Goal: Obtain resource: Download file/media

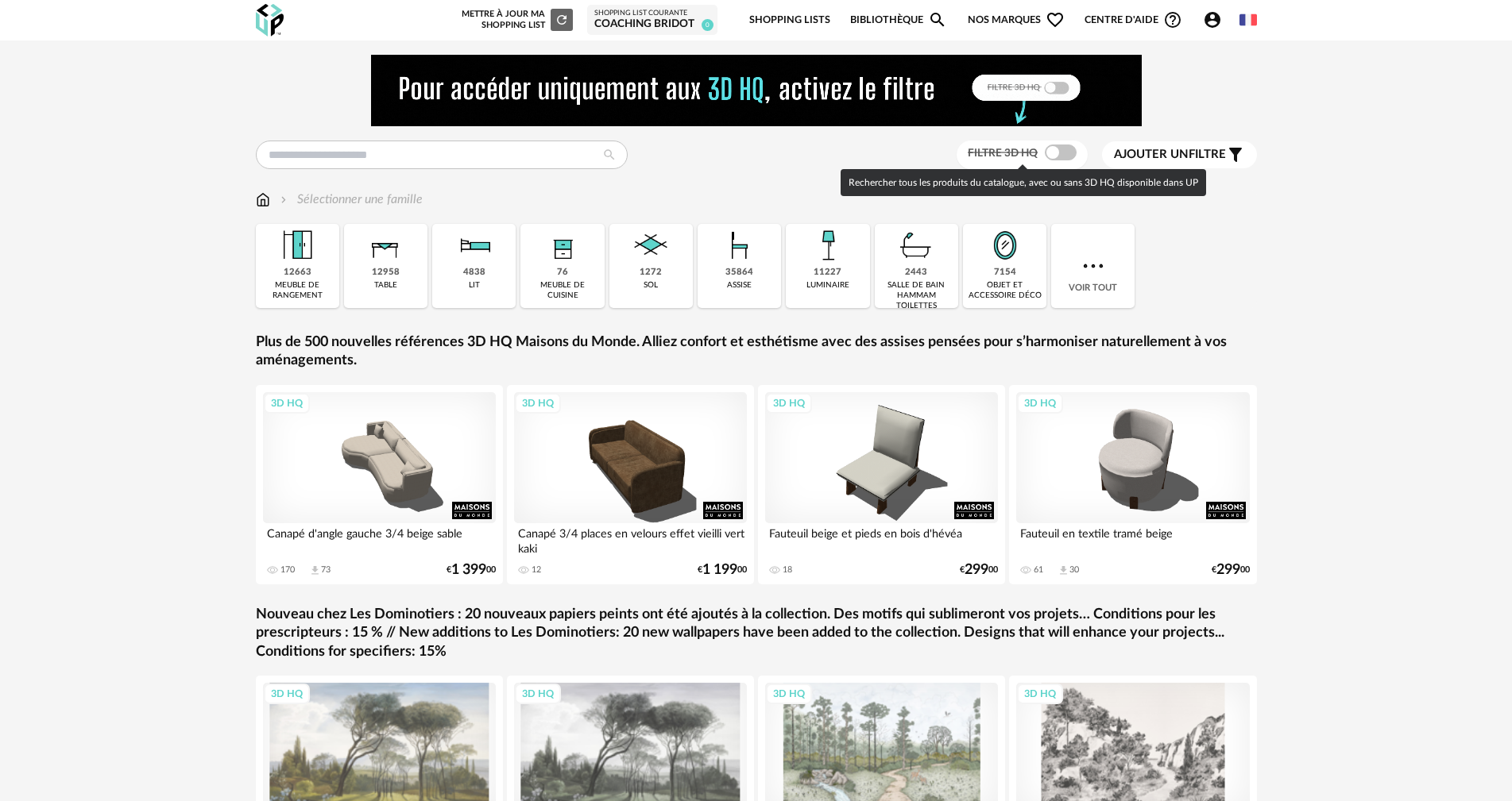
click at [1070, 147] on span at bounding box center [1060, 152] width 32 height 16
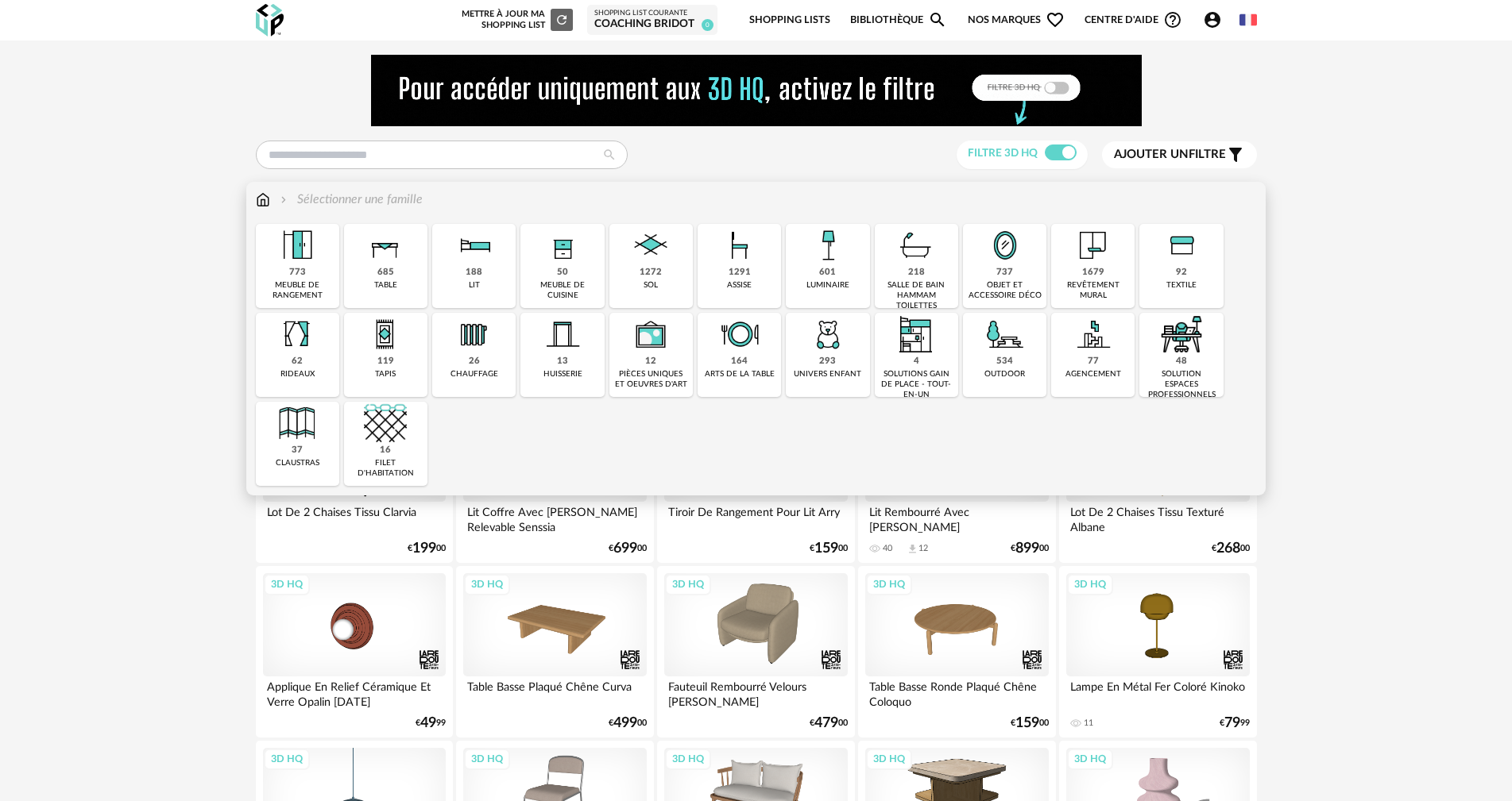
click at [830, 237] on img at bounding box center [828, 245] width 43 height 43
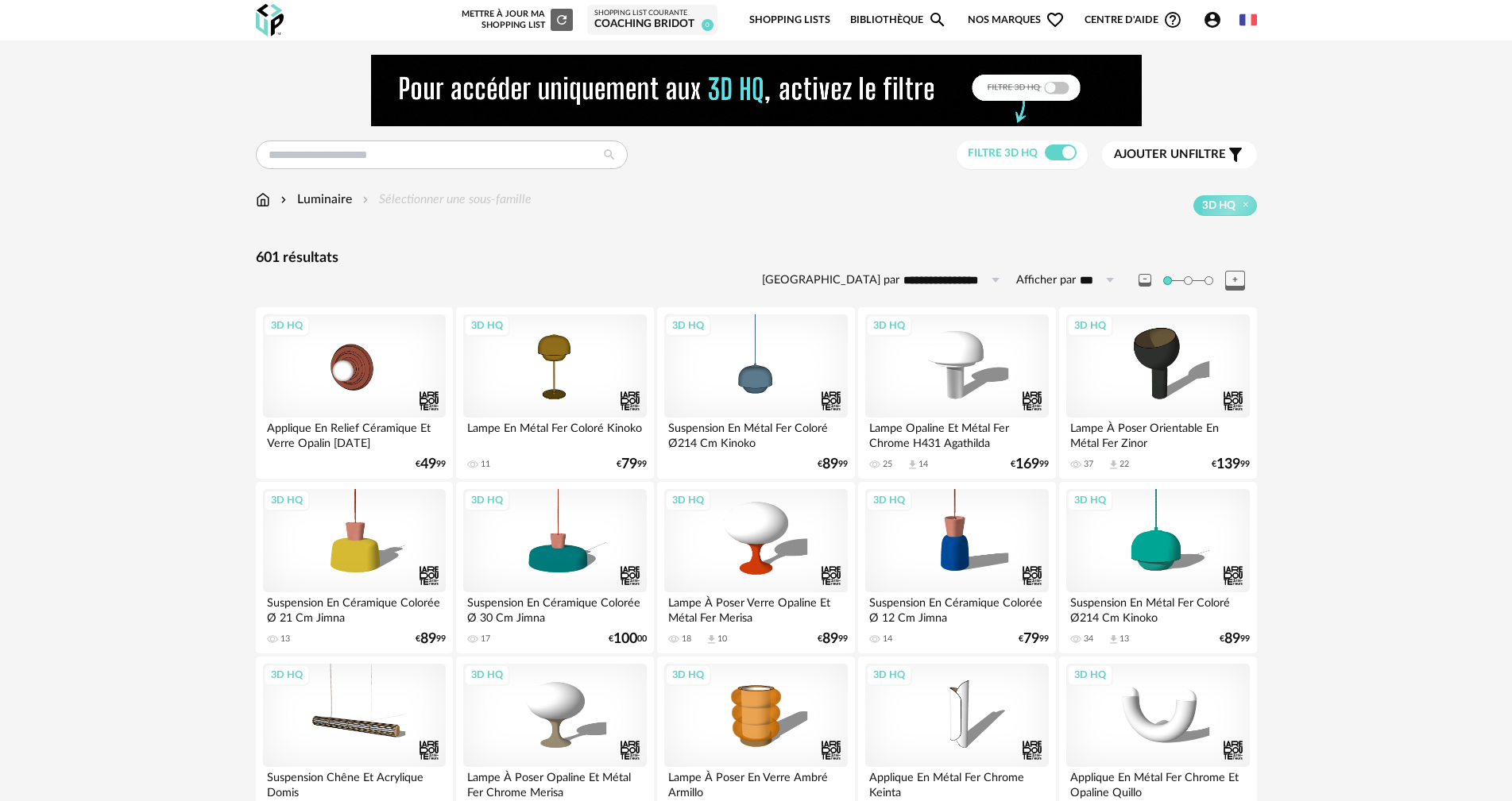
click at [1207, 153] on span "Ajouter un filtre" at bounding box center [1169, 155] width 112 height 16
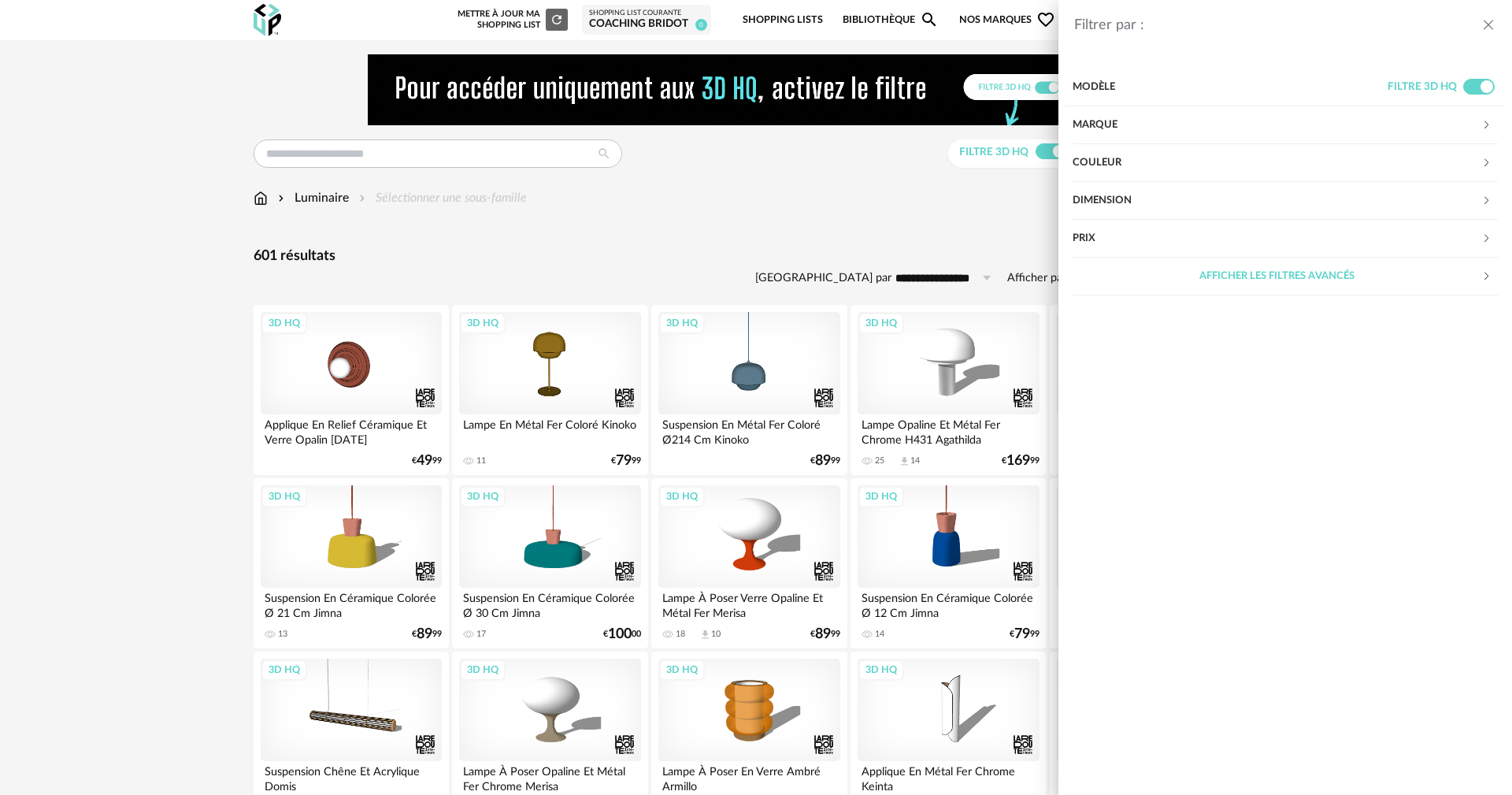
click at [1088, 125] on div "Marque" at bounding box center [1277, 125] width 409 height 38
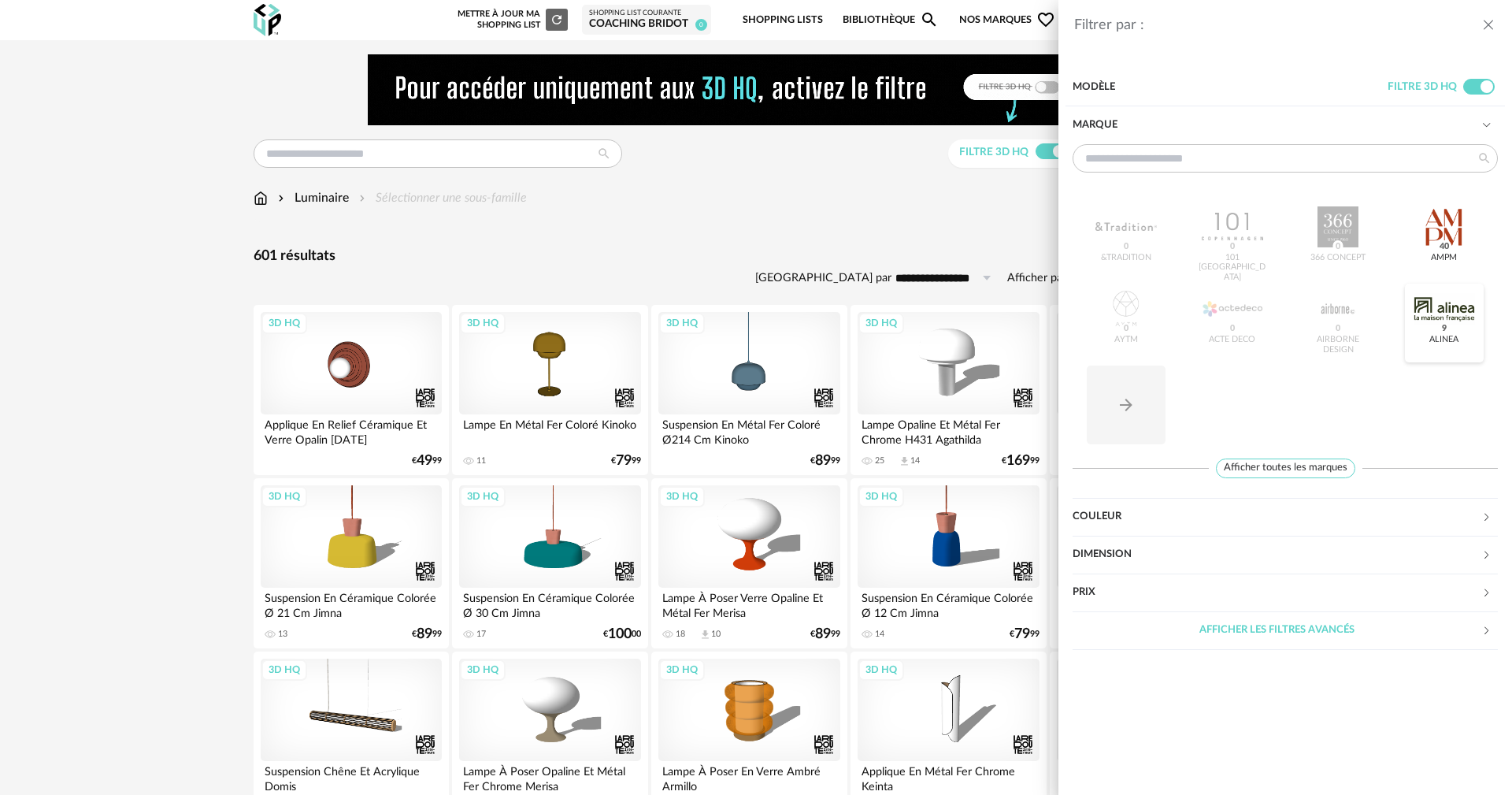
click at [1460, 314] on div at bounding box center [1444, 309] width 61 height 41
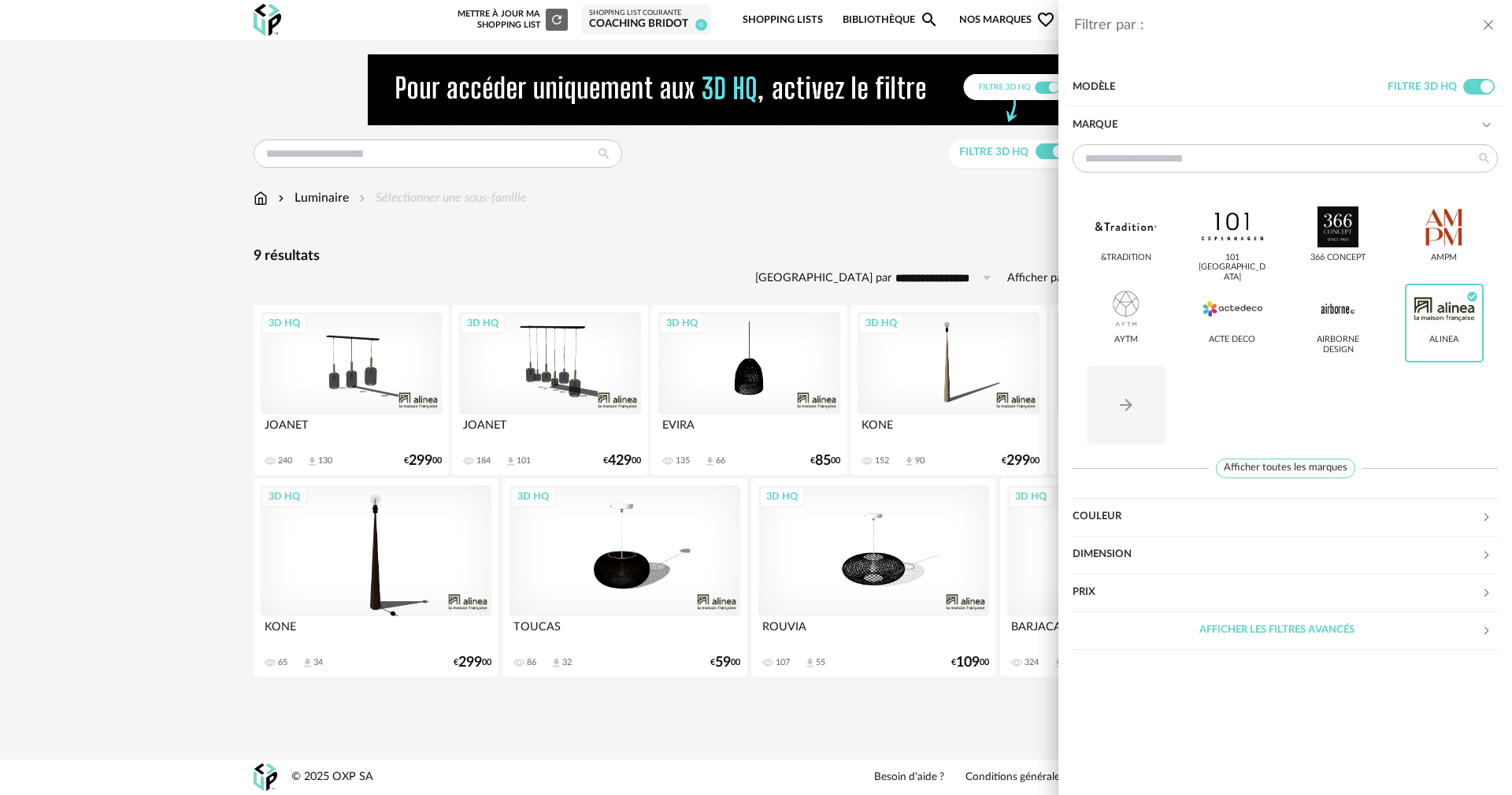
click at [1496, 20] on header "Filtrer par :" at bounding box center [1285, 18] width 454 height 36
click at [1487, 21] on icon "close drawer" at bounding box center [1488, 25] width 16 height 16
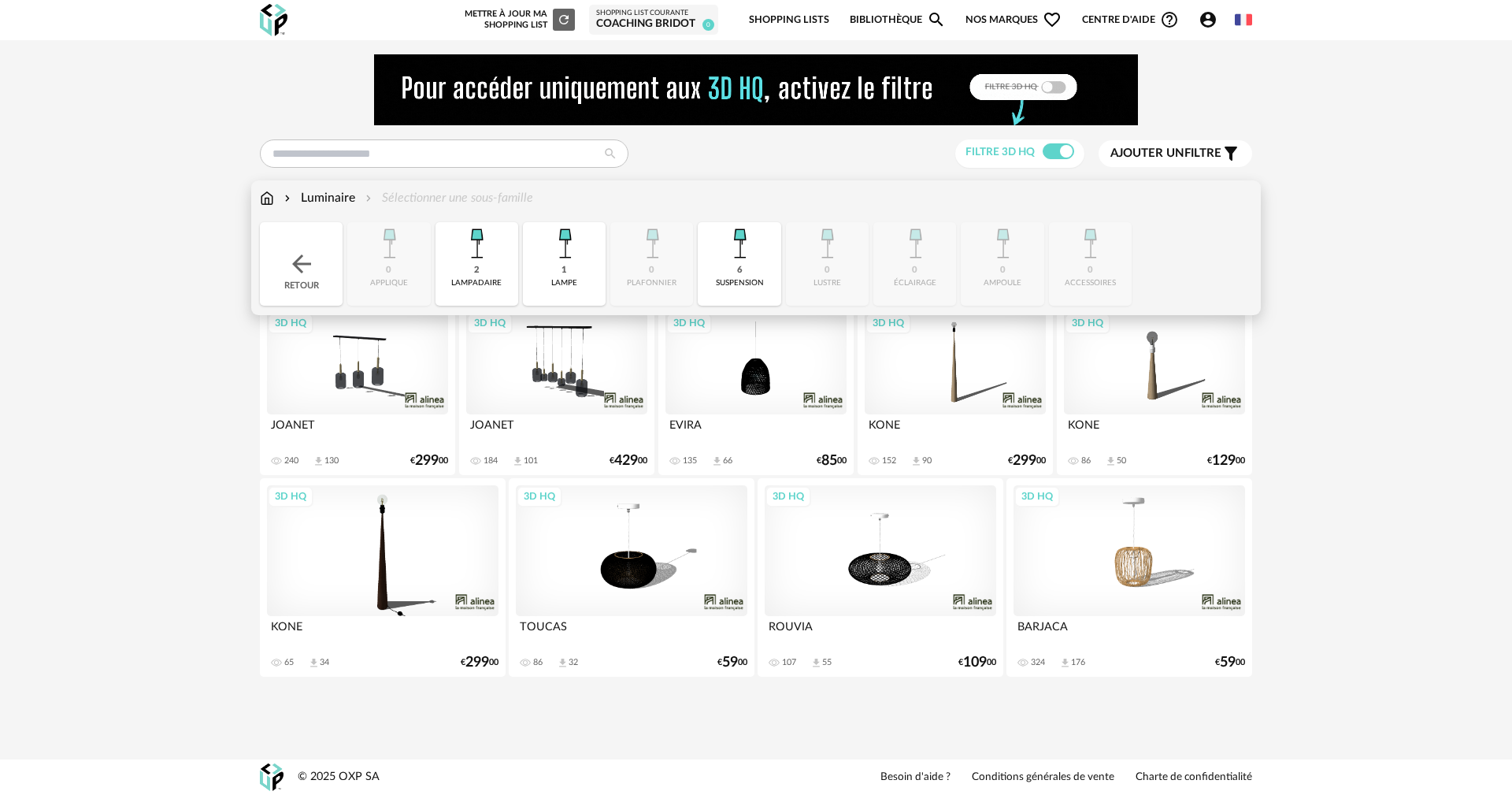
click at [262, 197] on img at bounding box center [267, 197] width 14 height 18
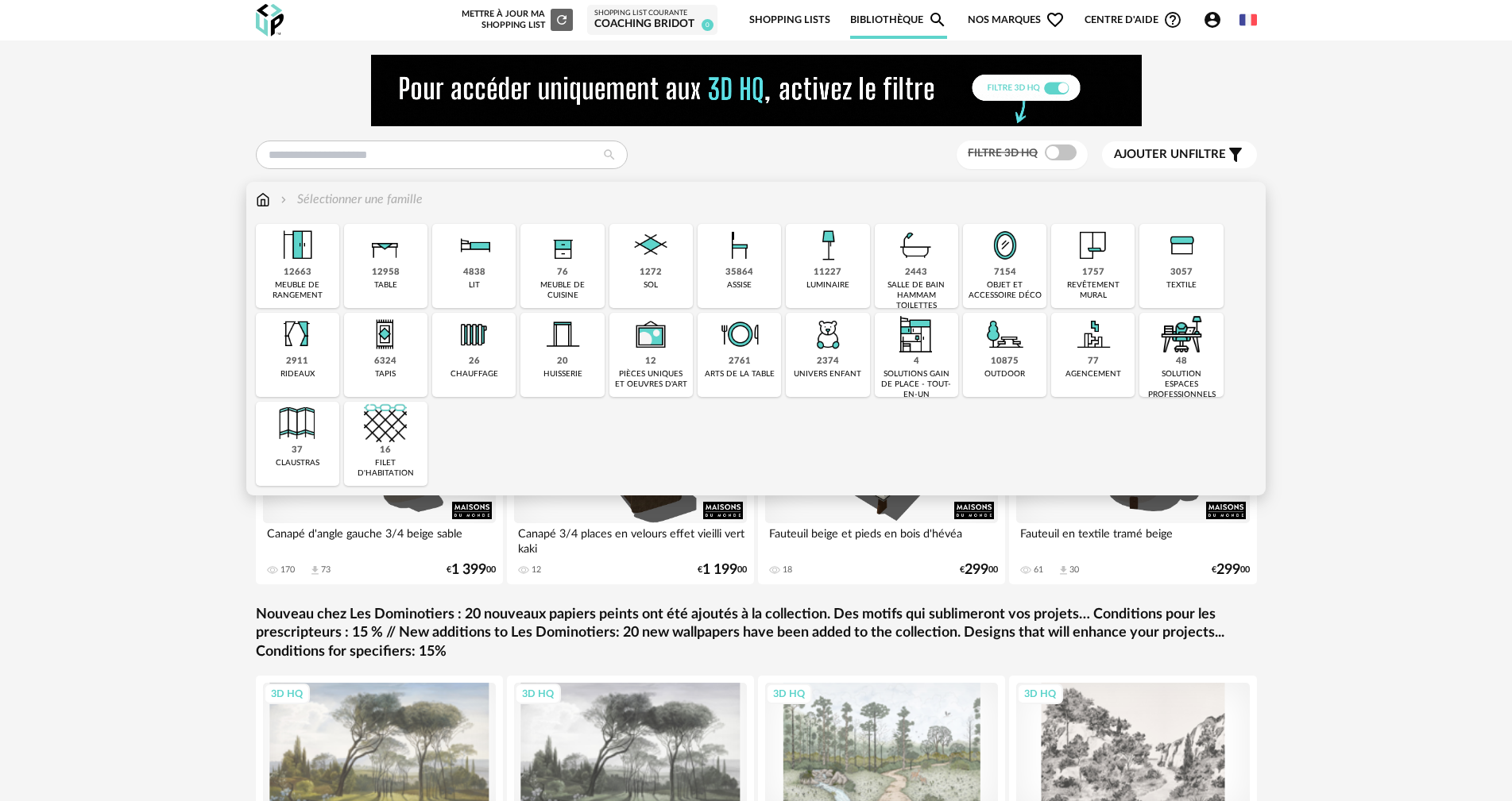
click at [744, 242] on img at bounding box center [740, 245] width 43 height 43
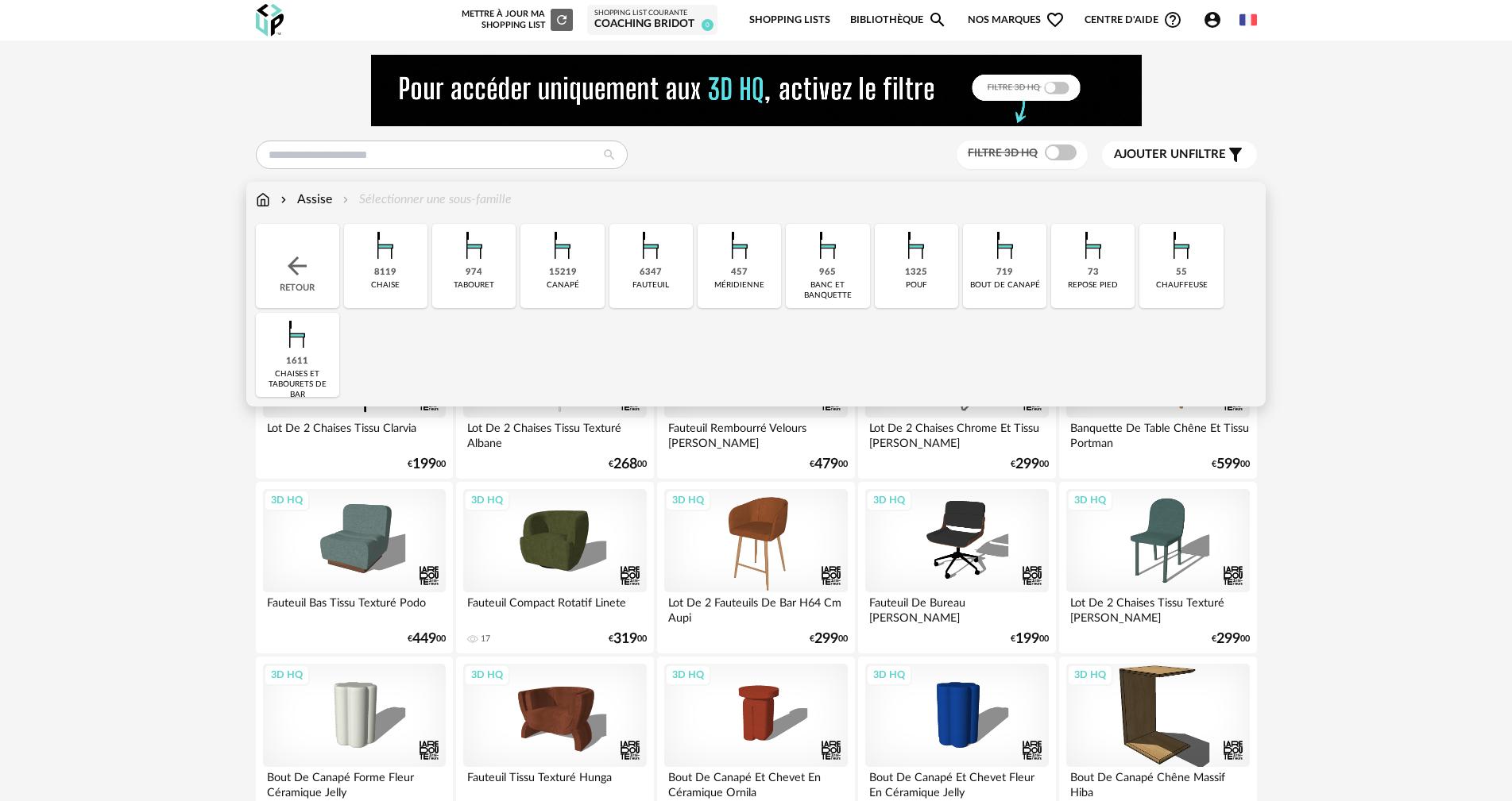
click at [384, 246] on img at bounding box center [385, 245] width 43 height 43
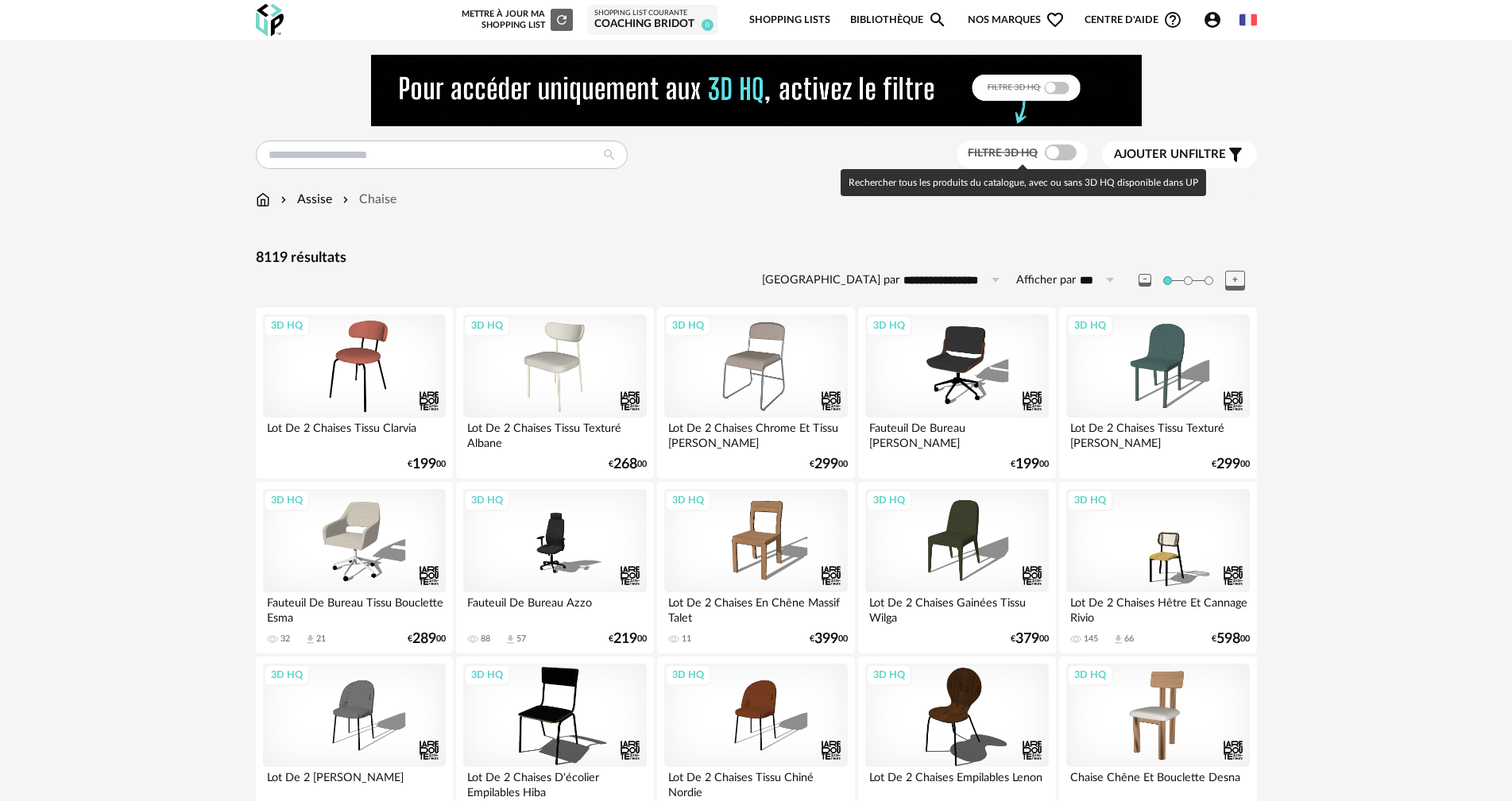
click at [1065, 154] on span at bounding box center [1060, 152] width 32 height 16
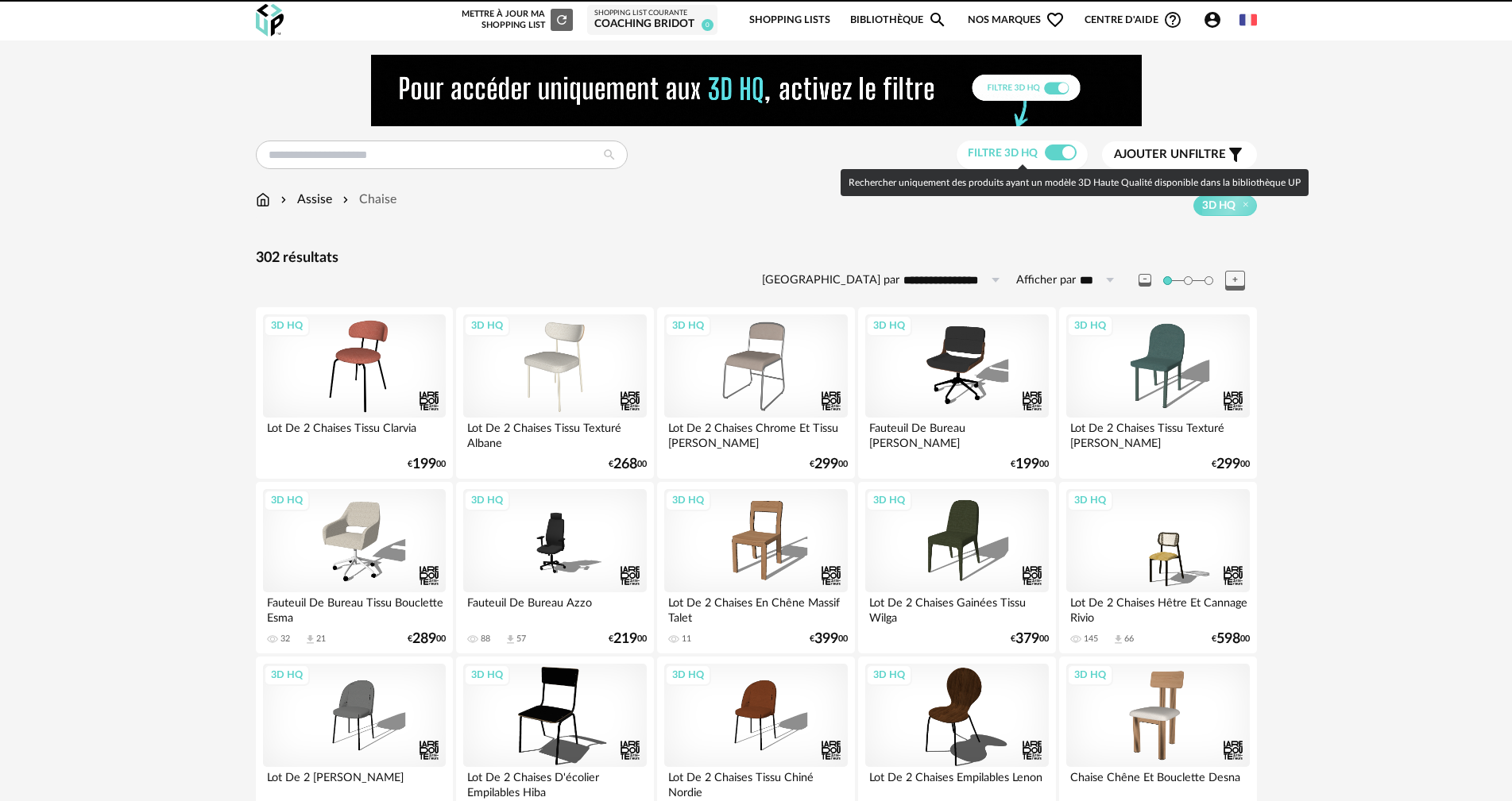
click at [1154, 152] on span "Ajouter un" at bounding box center [1151, 154] width 75 height 12
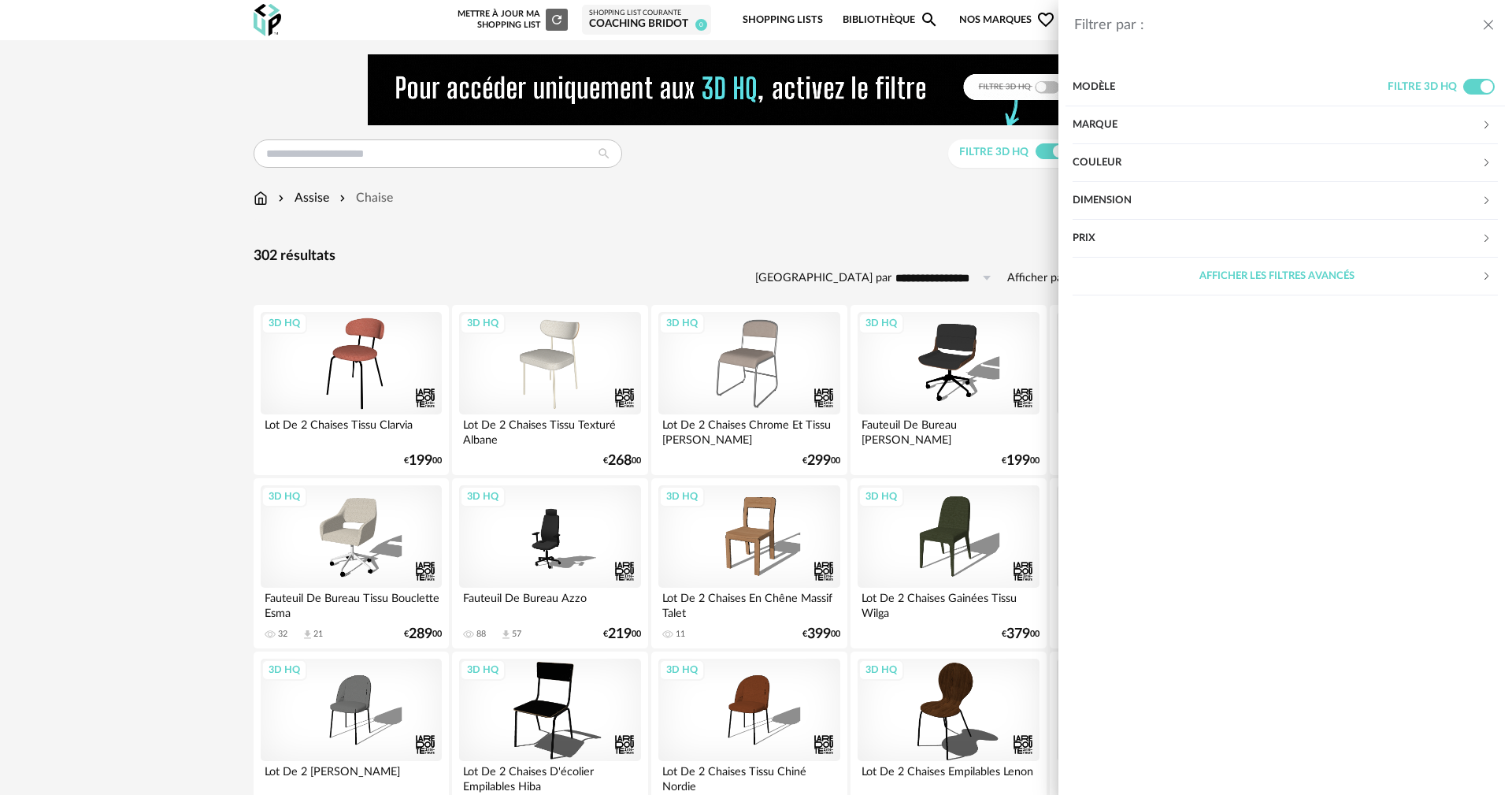
click at [1117, 113] on div "Marque" at bounding box center [1277, 125] width 409 height 38
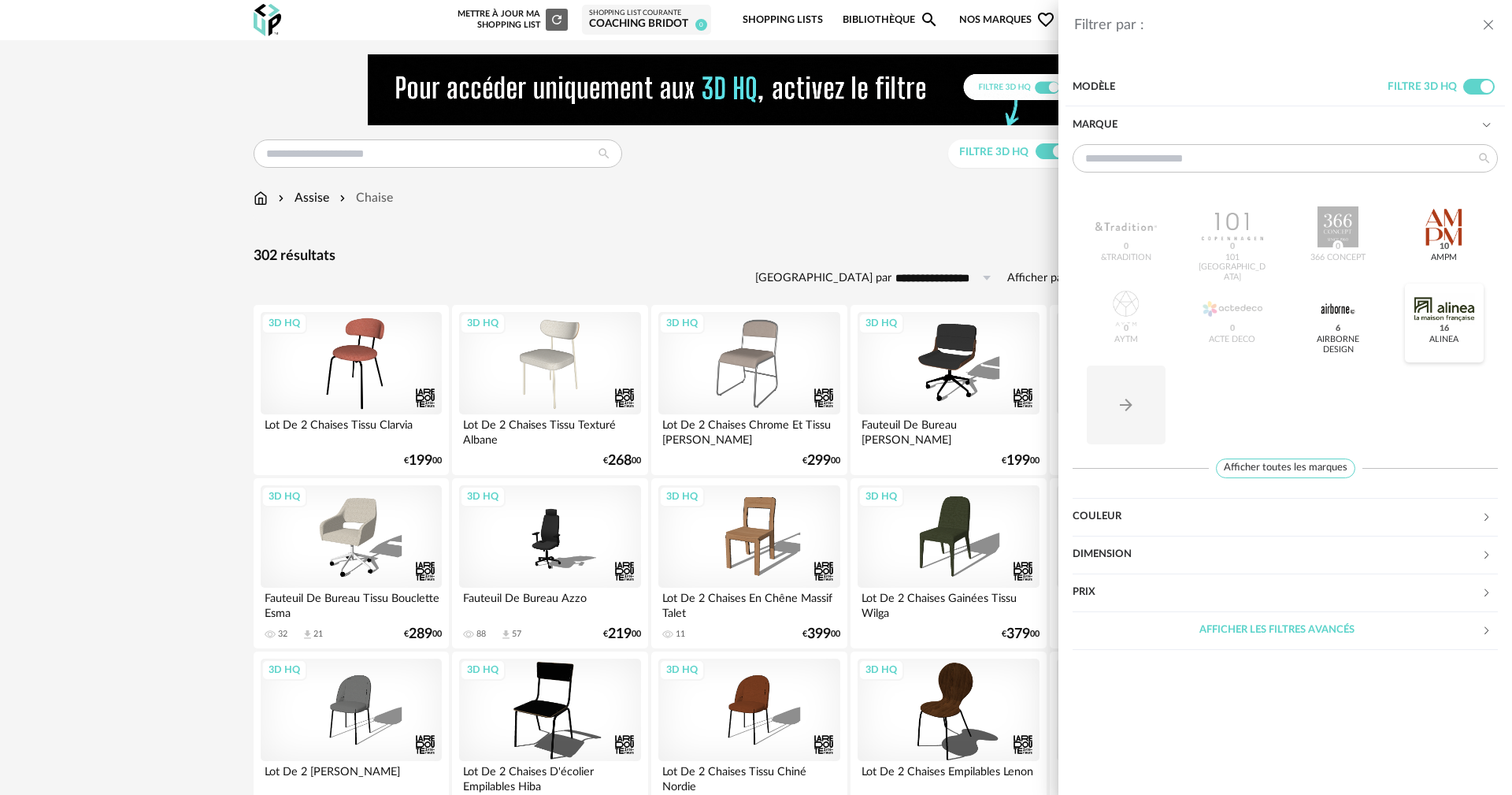
click at [1437, 302] on div at bounding box center [1444, 309] width 61 height 41
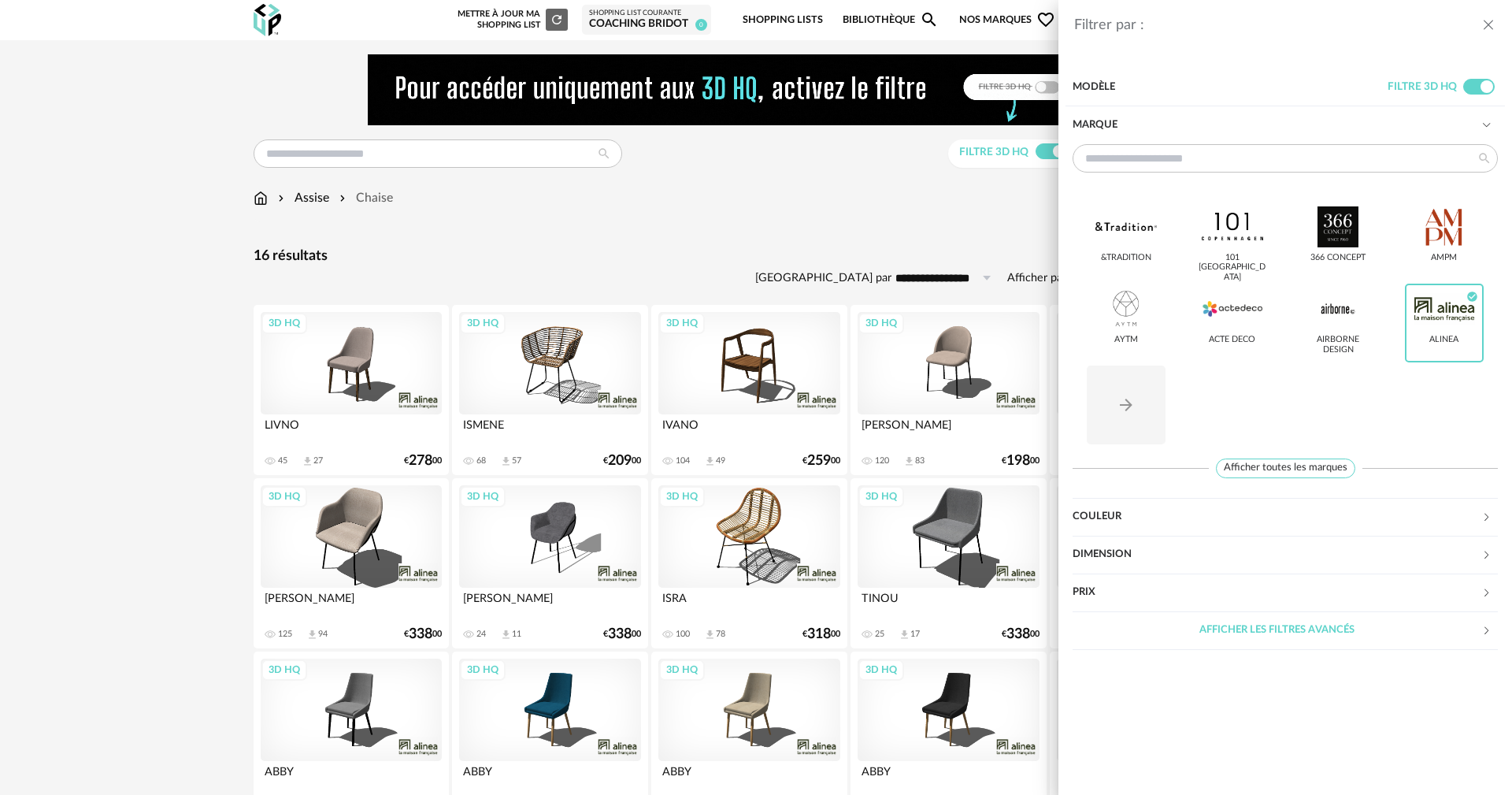
click at [193, 320] on div "Filtrer par : Modèle Filtre 3D HQ Marque &tradition 101 Copenhagen 366 Concept …" at bounding box center [756, 397] width 1512 height 795
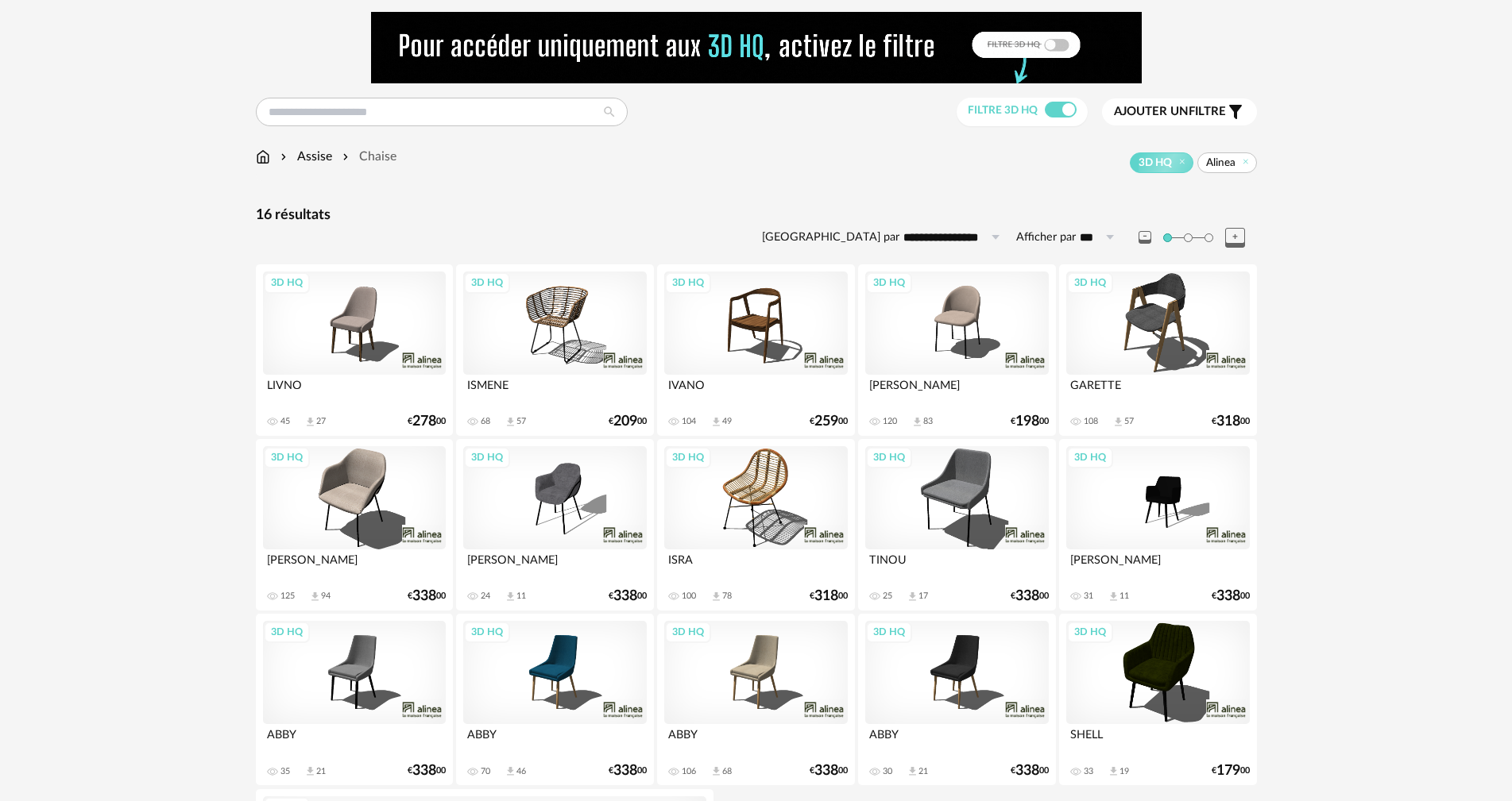
scroll to position [48, 0]
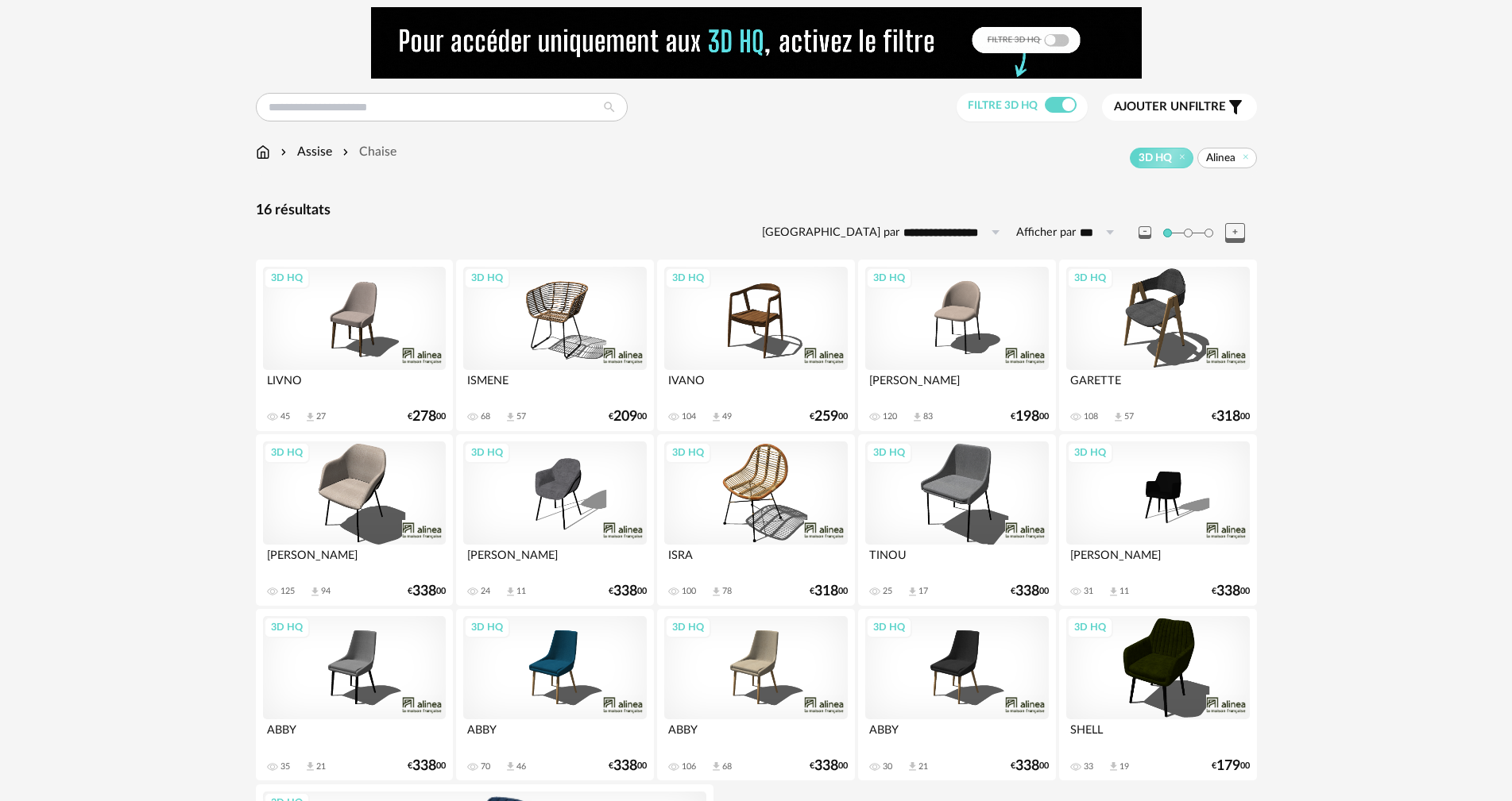
click at [539, 315] on div "3D HQ" at bounding box center [554, 319] width 183 height 103
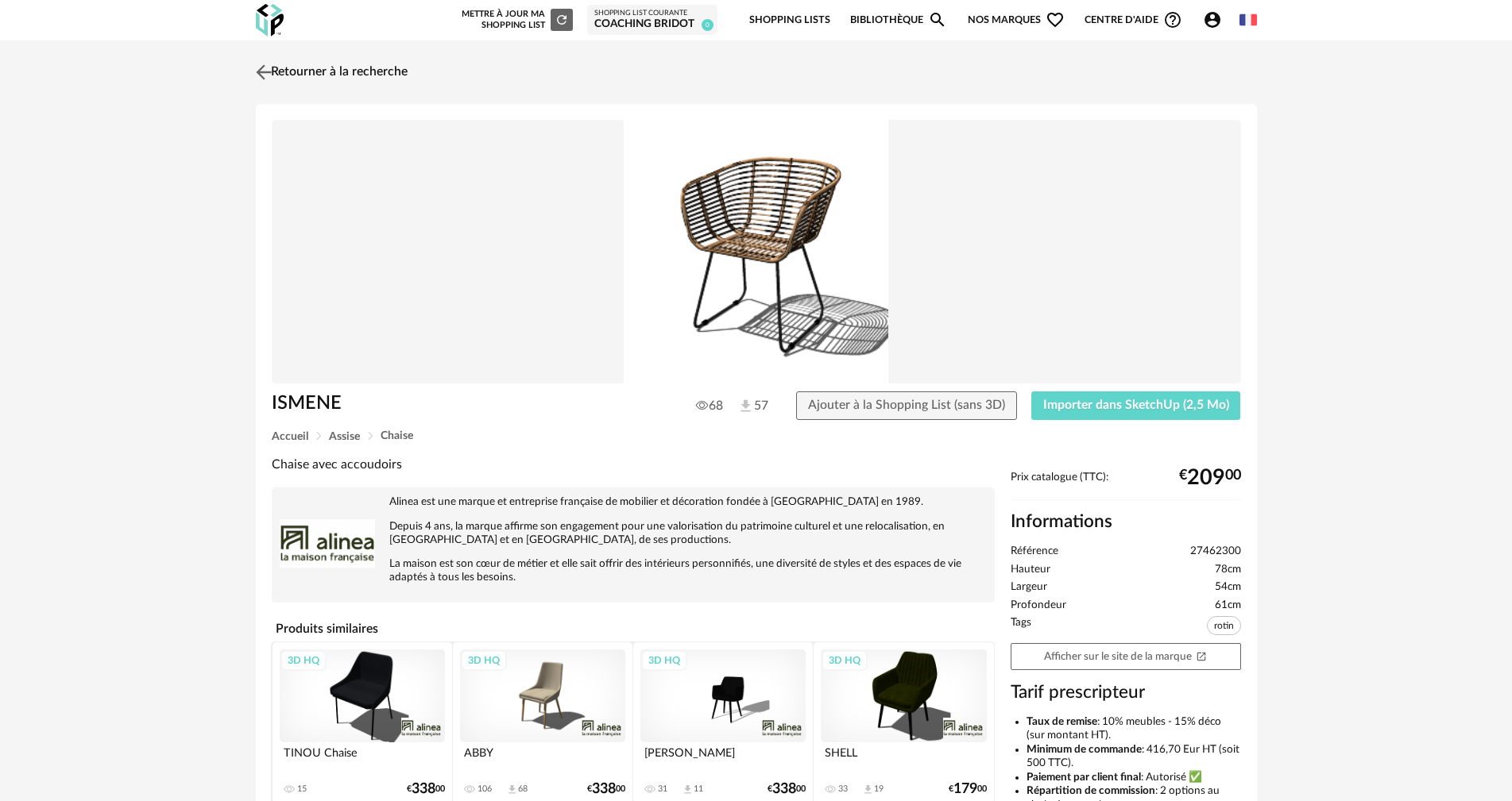
click at [299, 71] on link "Retourner à la recherche" at bounding box center [330, 71] width 156 height 35
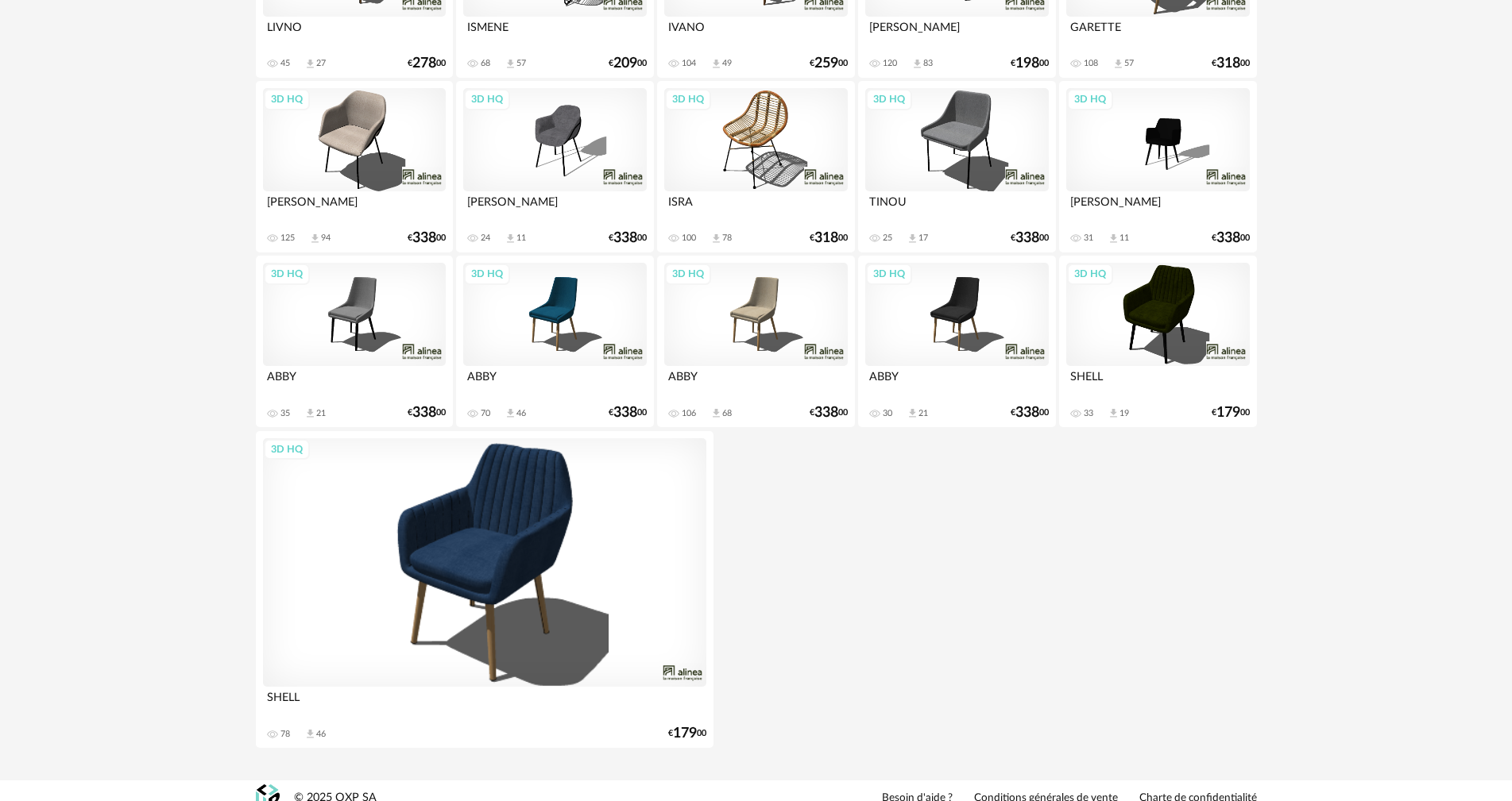
scroll to position [398, 0]
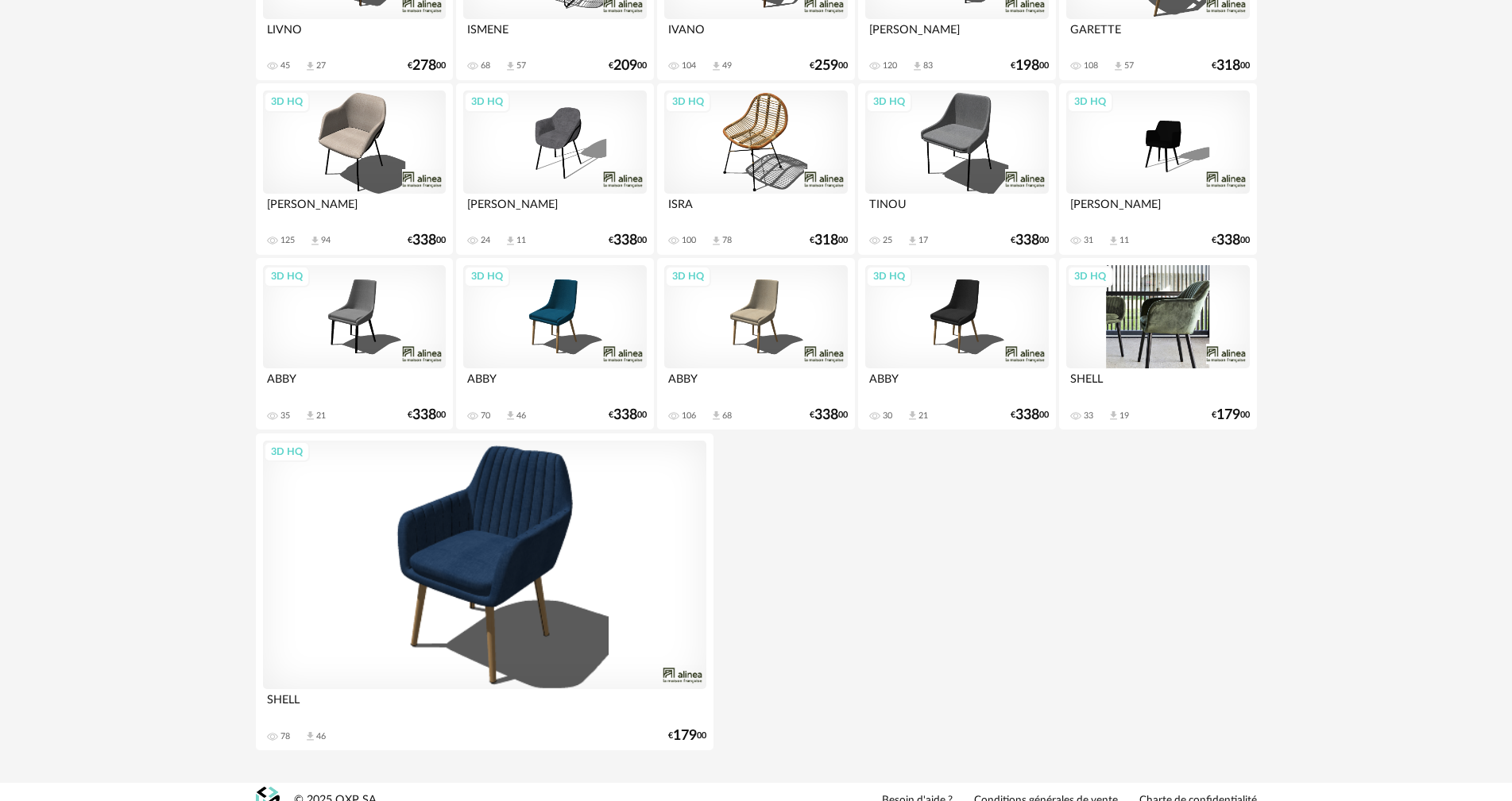
click at [1176, 310] on div "3D HQ" at bounding box center [1157, 317] width 183 height 103
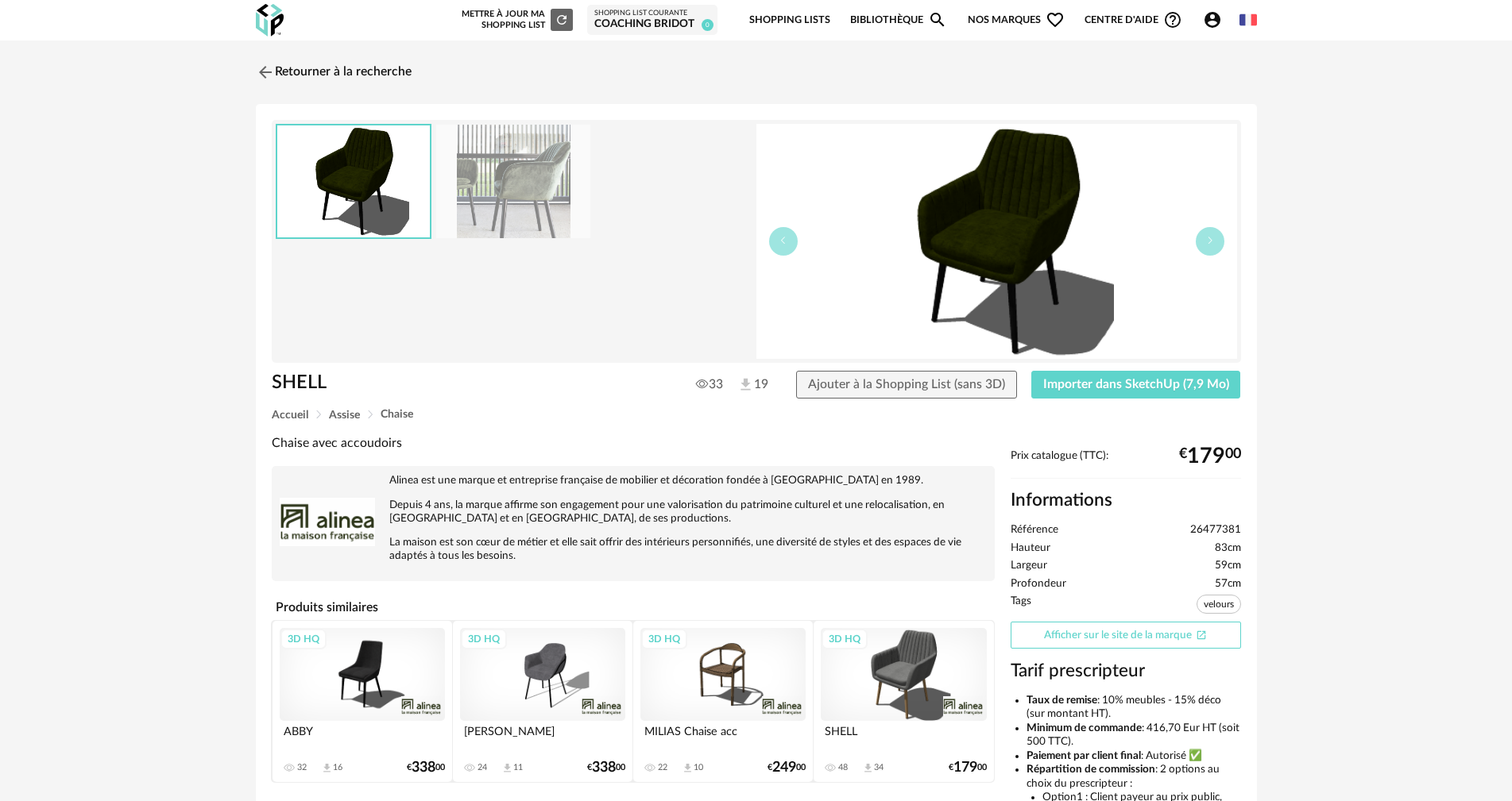
click at [1126, 635] on link "Afficher sur le site de la marque Open In New icon" at bounding box center [1126, 636] width 231 height 28
click at [346, 67] on link "Retourner à la recherche" at bounding box center [330, 71] width 156 height 35
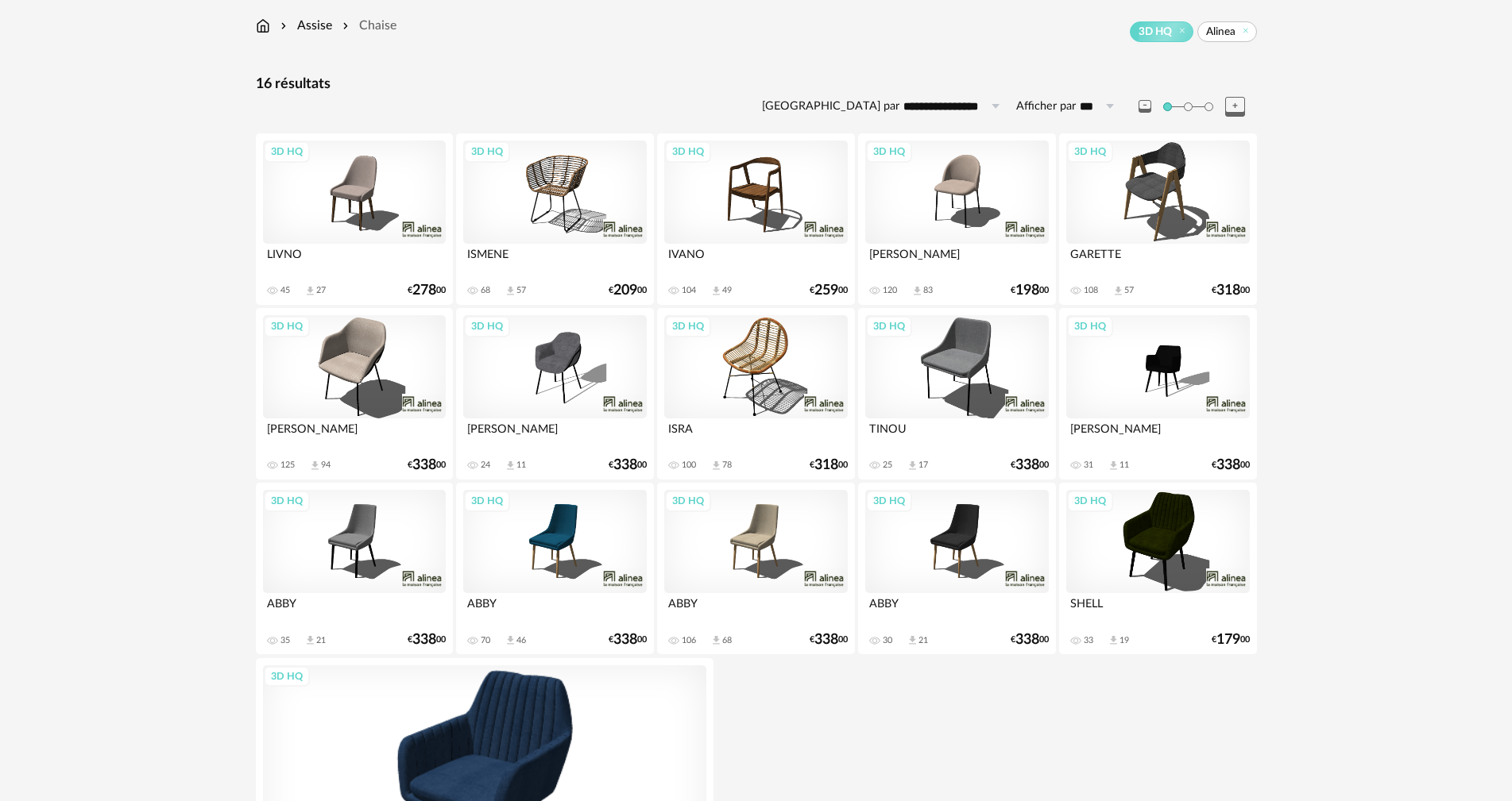
scroll to position [130, 0]
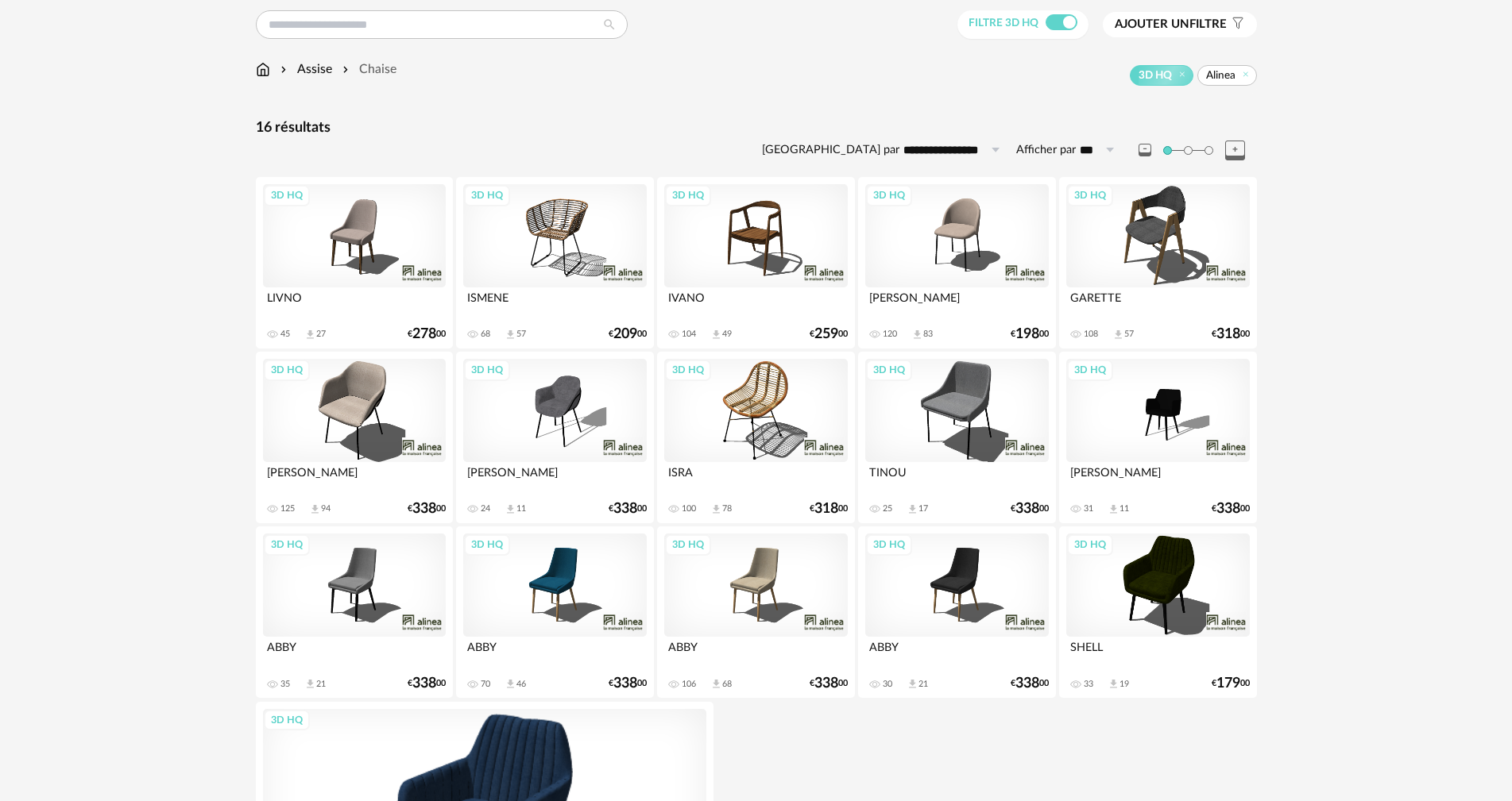
click at [561, 230] on div "3D HQ" at bounding box center [554, 236] width 183 height 103
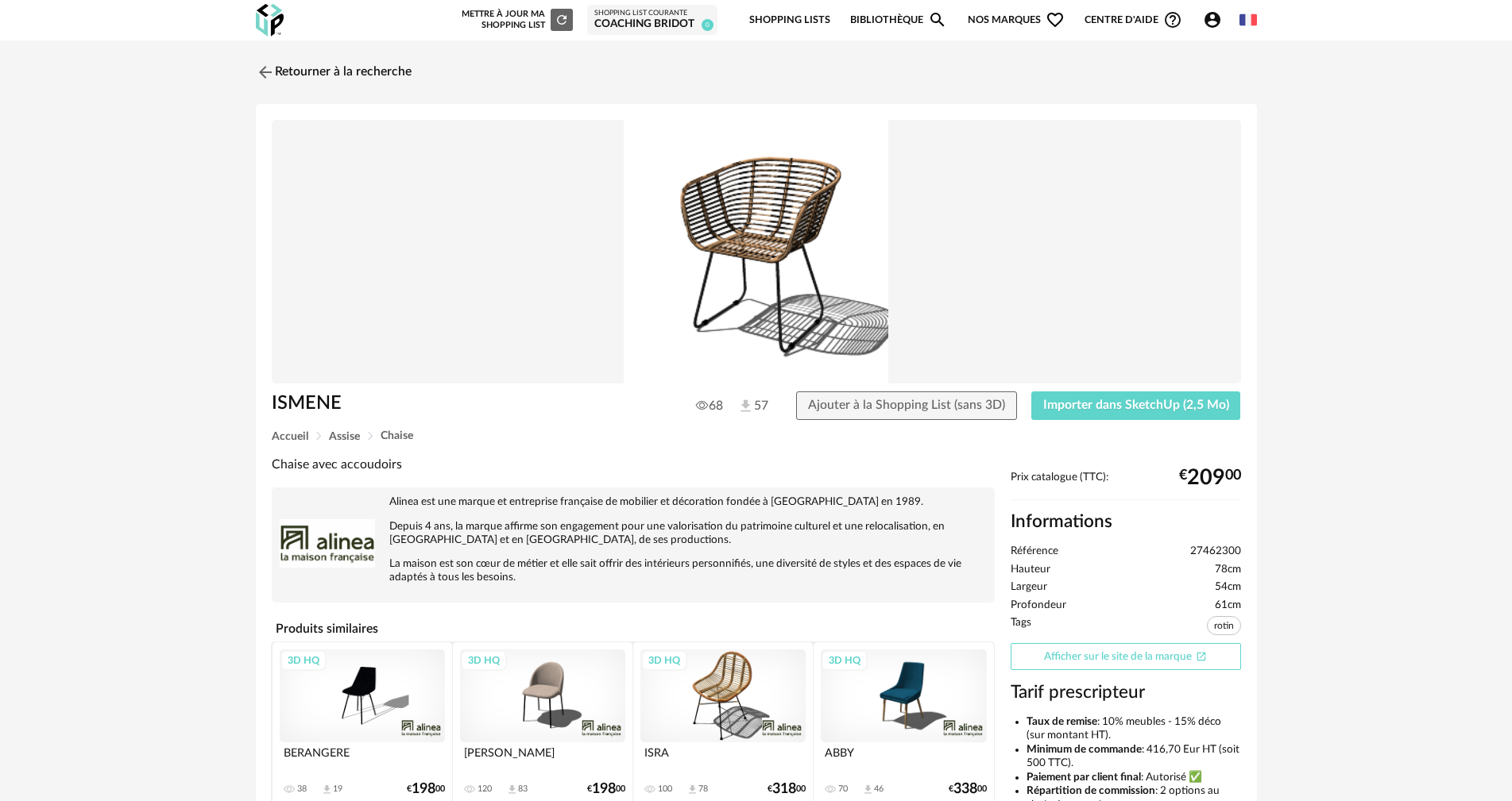
click at [1106, 653] on link "Afficher sur le site de la marque Open In New icon" at bounding box center [1126, 657] width 231 height 28
click at [268, 71] on img at bounding box center [263, 71] width 23 height 23
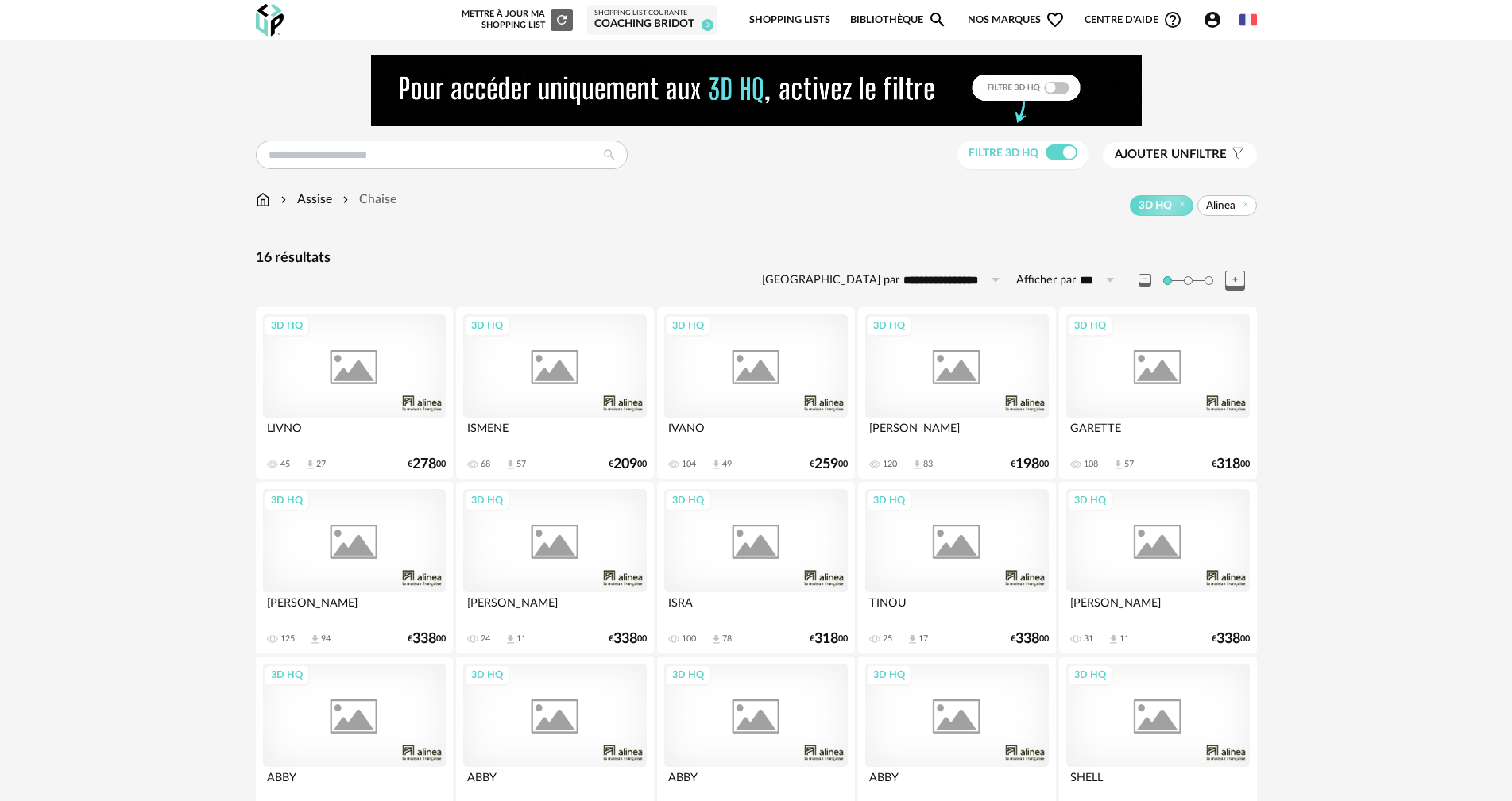
scroll to position [130, 0]
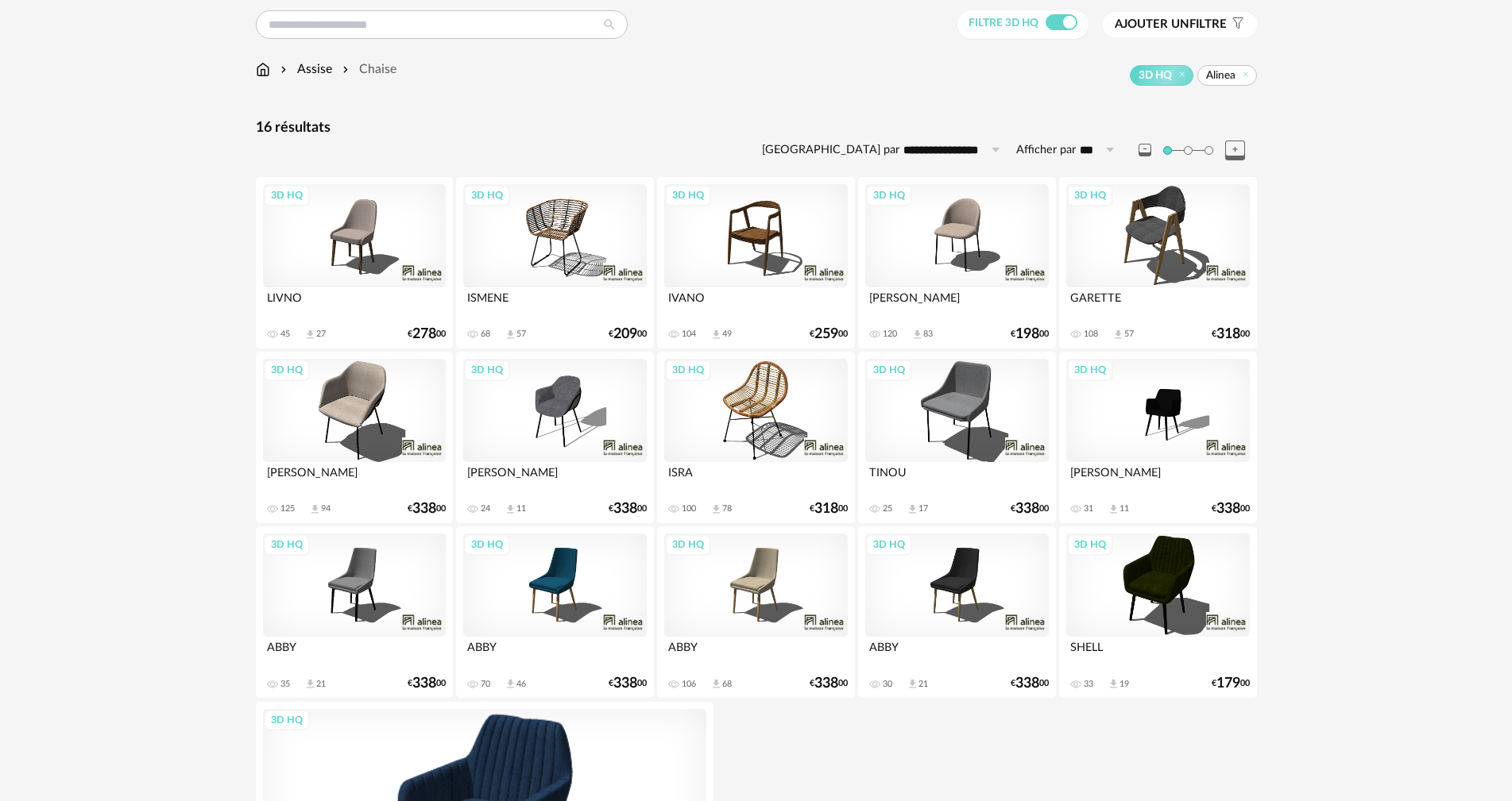
click at [299, 395] on div "3D HQ" at bounding box center [353, 410] width 183 height 103
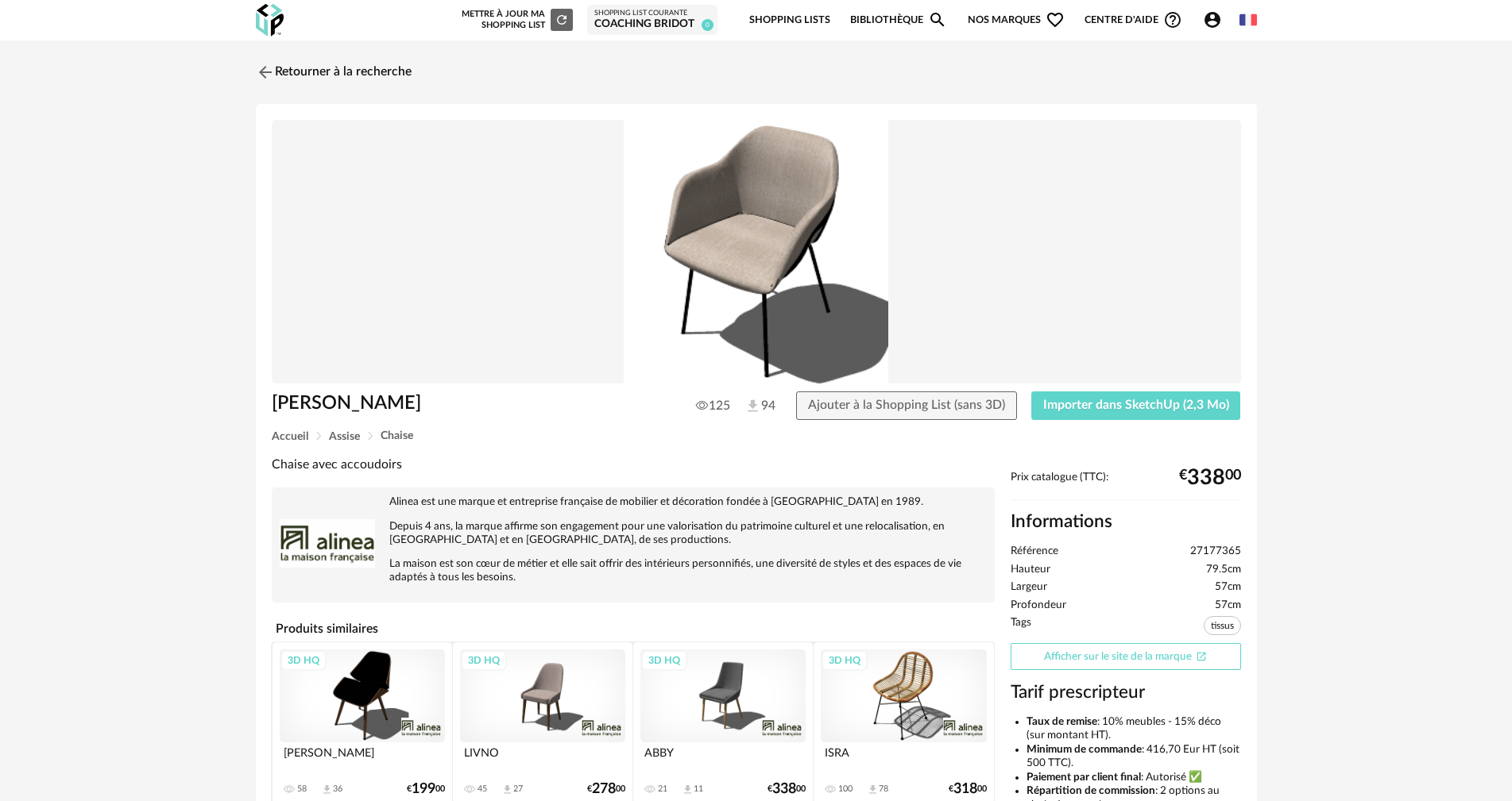
click at [1106, 657] on link "Afficher sur le site de la marque Open In New icon" at bounding box center [1126, 657] width 231 height 28
click at [1137, 400] on span "Importer dans SketchUp (2,3 Mo)" at bounding box center [1136, 405] width 186 height 13
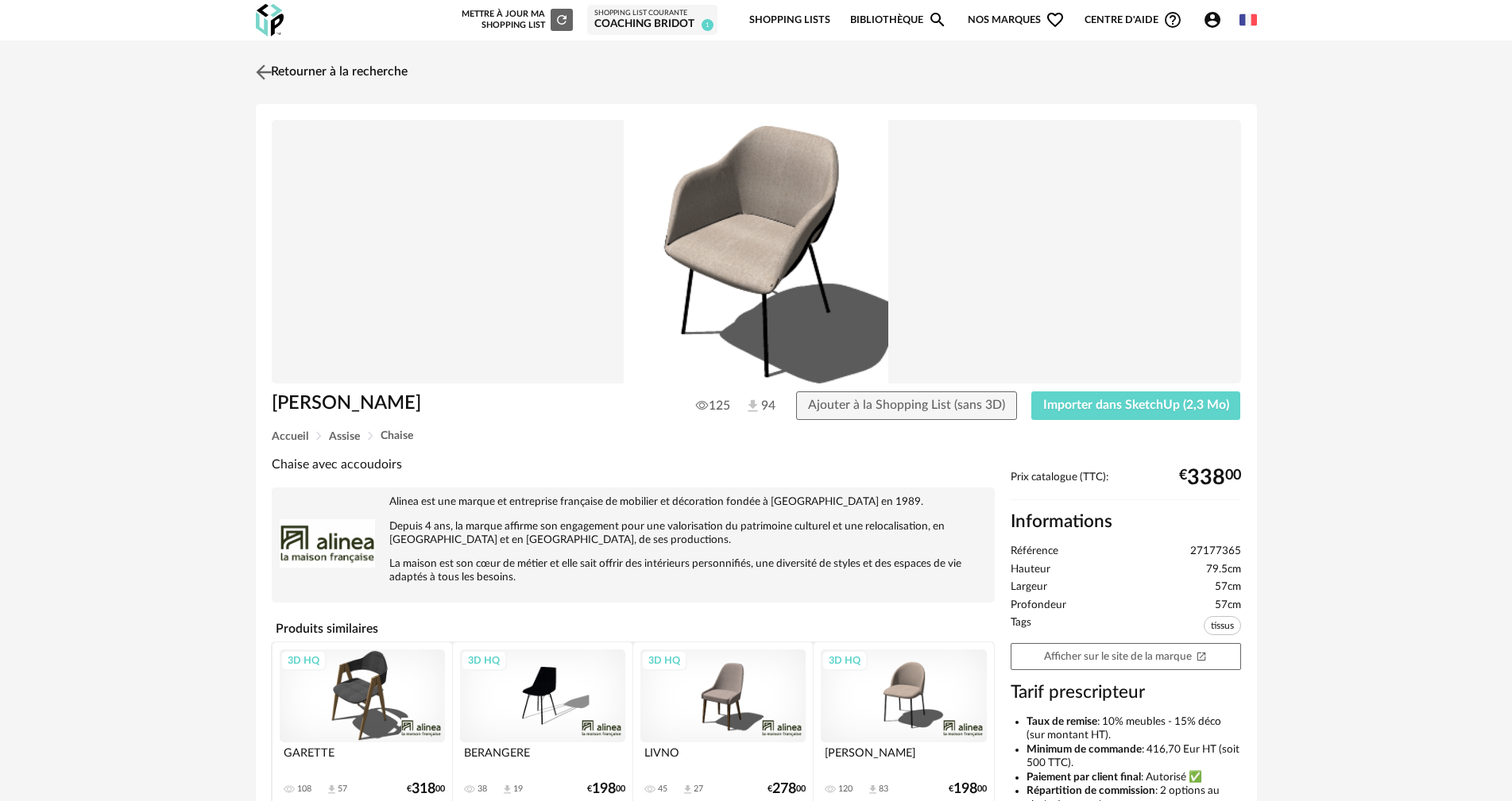
click at [345, 67] on link "Retourner à la recherche" at bounding box center [330, 71] width 156 height 35
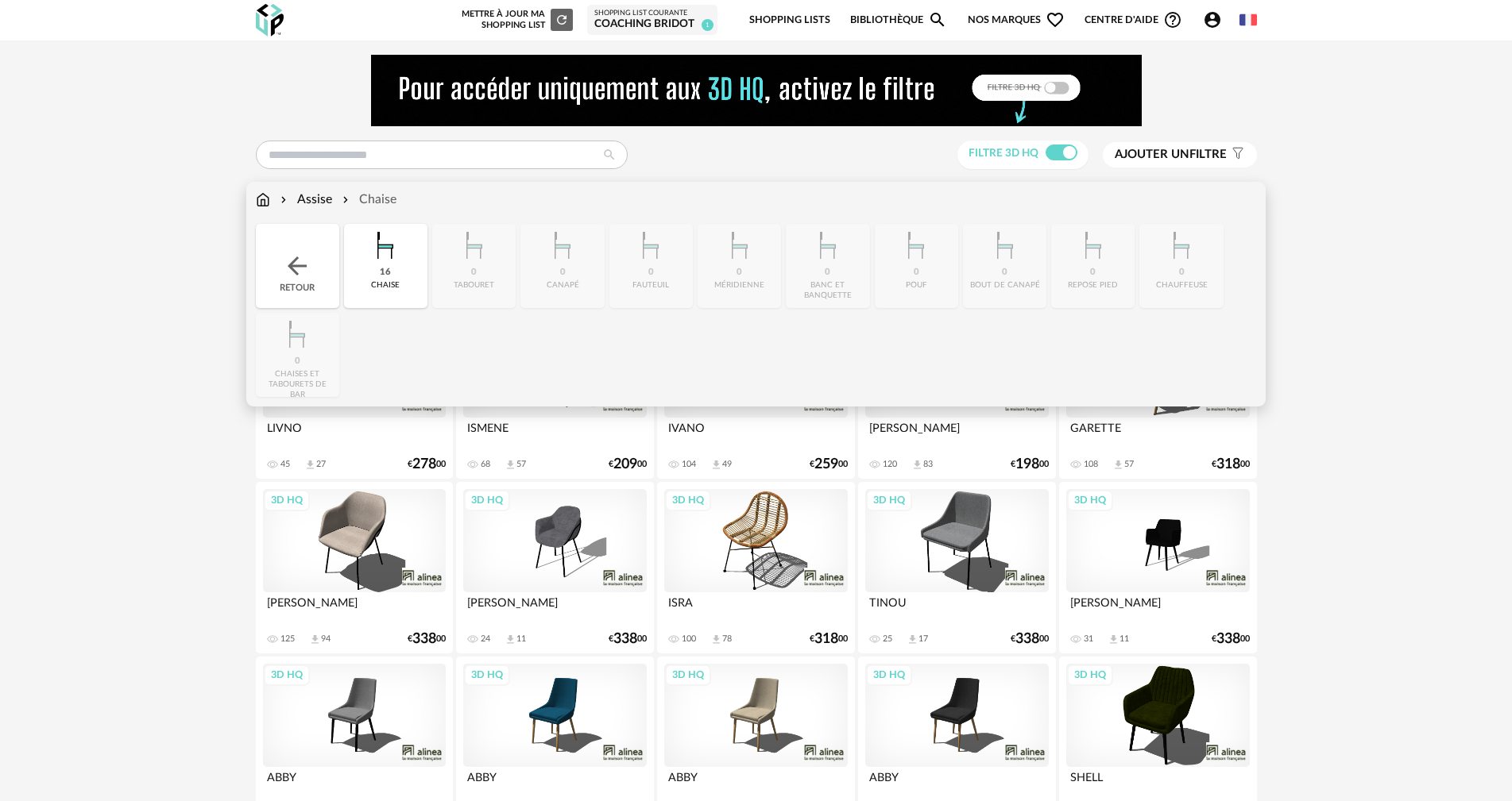
click at [305, 199] on div "Assise" at bounding box center [305, 199] width 54 height 18
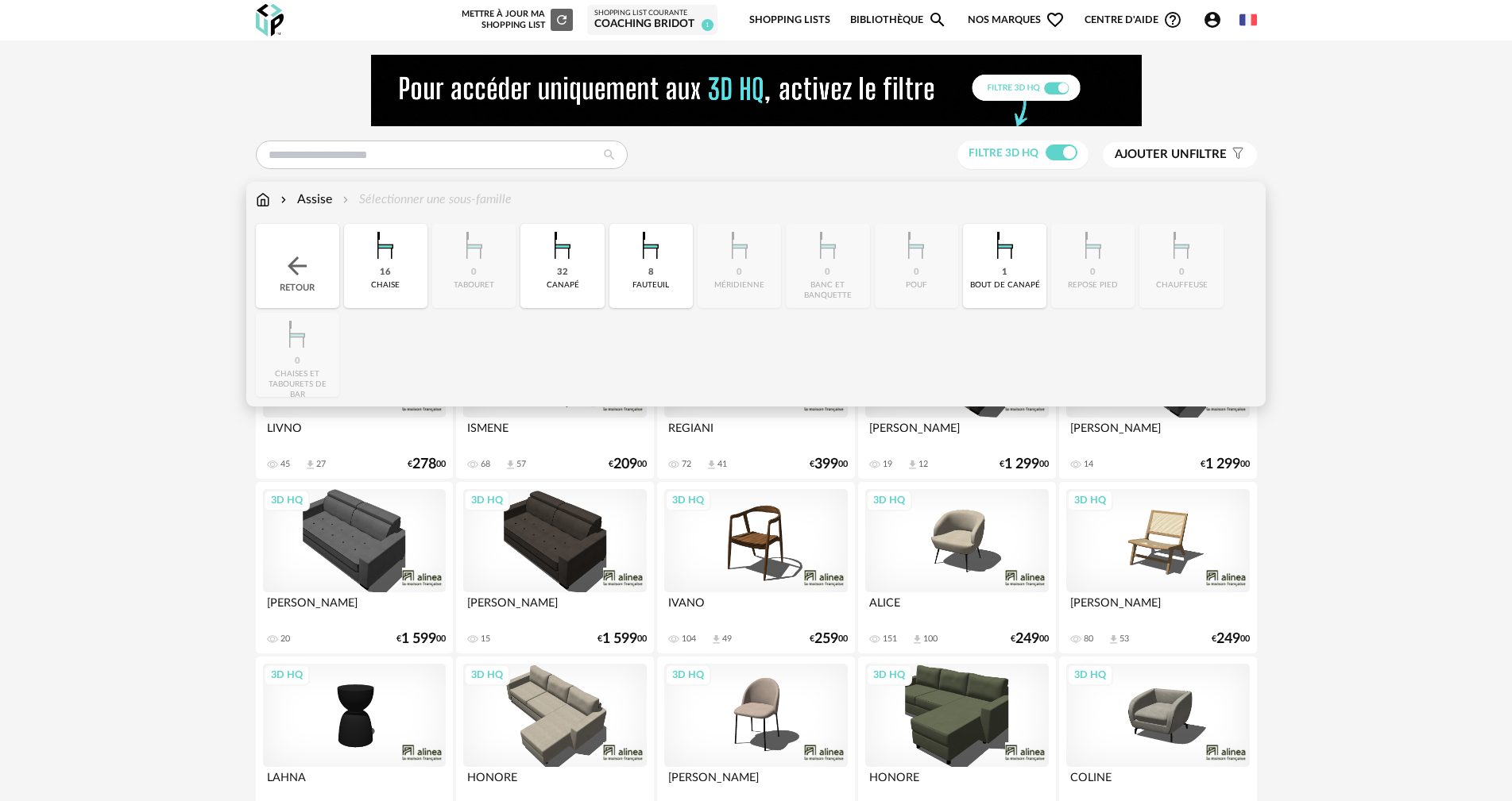
click at [307, 268] on img at bounding box center [297, 266] width 29 height 29
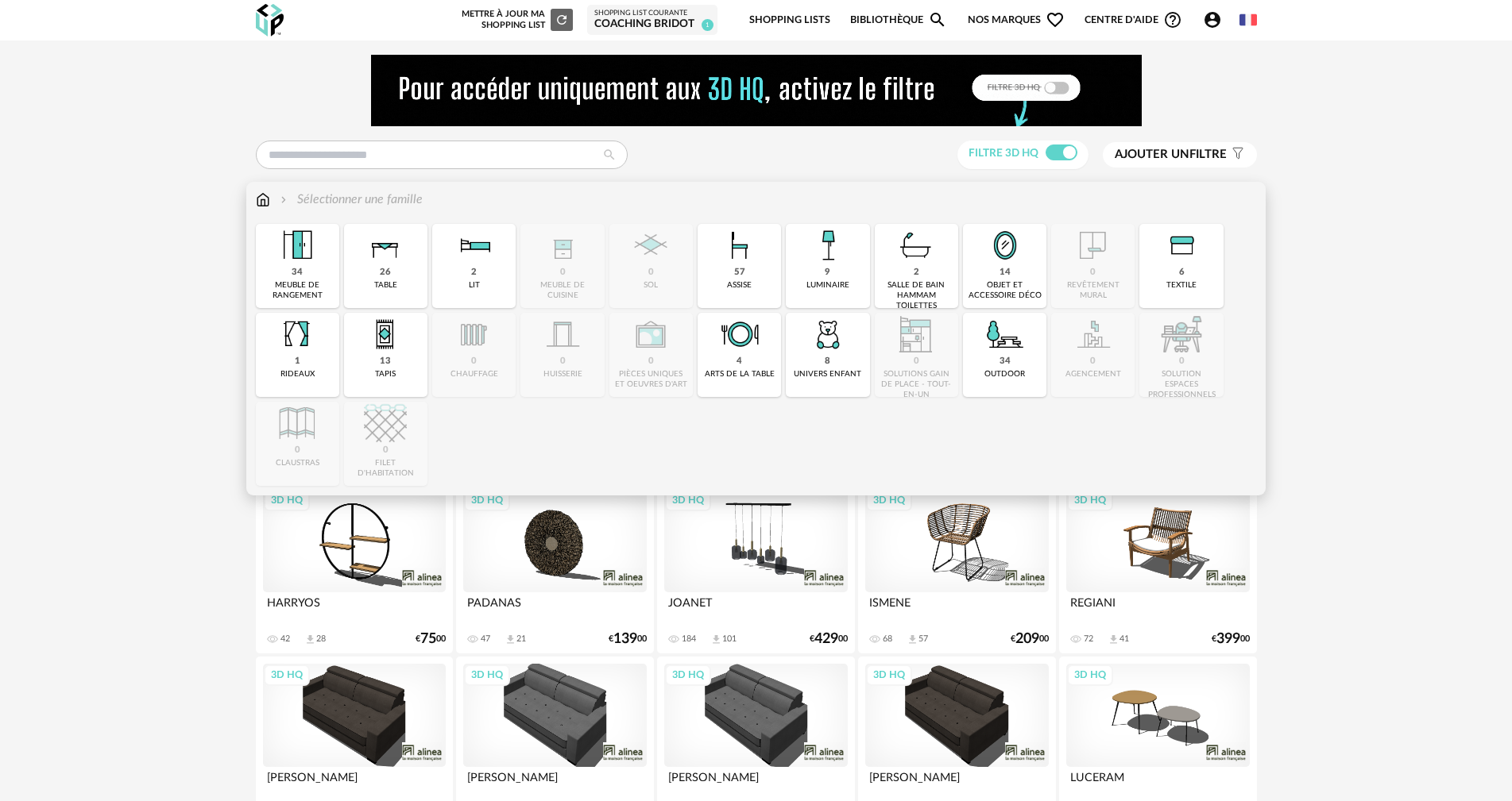
click at [739, 243] on img at bounding box center [740, 245] width 43 height 43
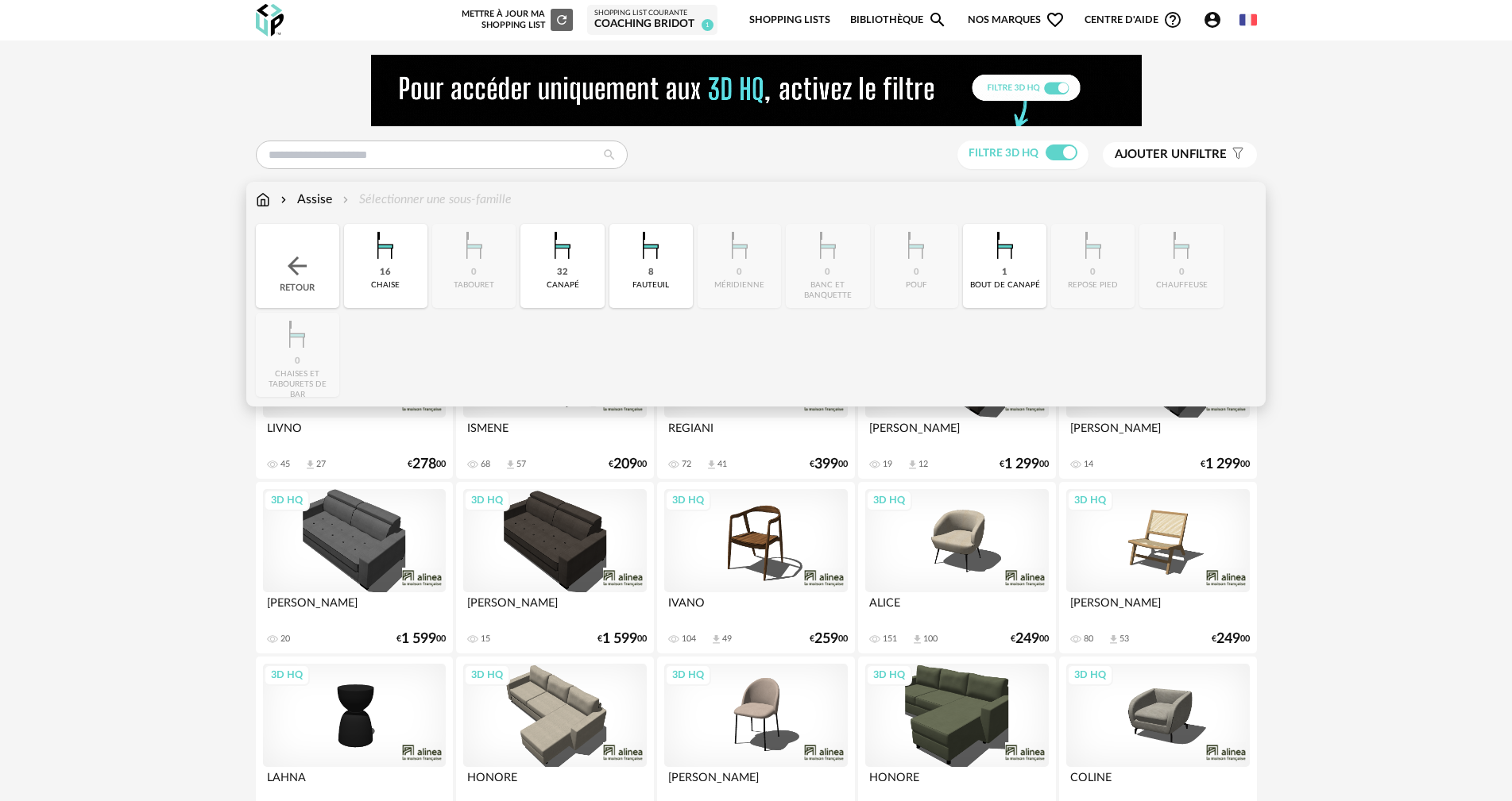
click at [454, 250] on div "Close icon Retour 16 chaise 0 tabouret 32 canapé 8 fauteuil 0 méridienne 0 banc…" at bounding box center [756, 310] width 1001 height 173
click at [383, 249] on img at bounding box center [385, 245] width 43 height 43
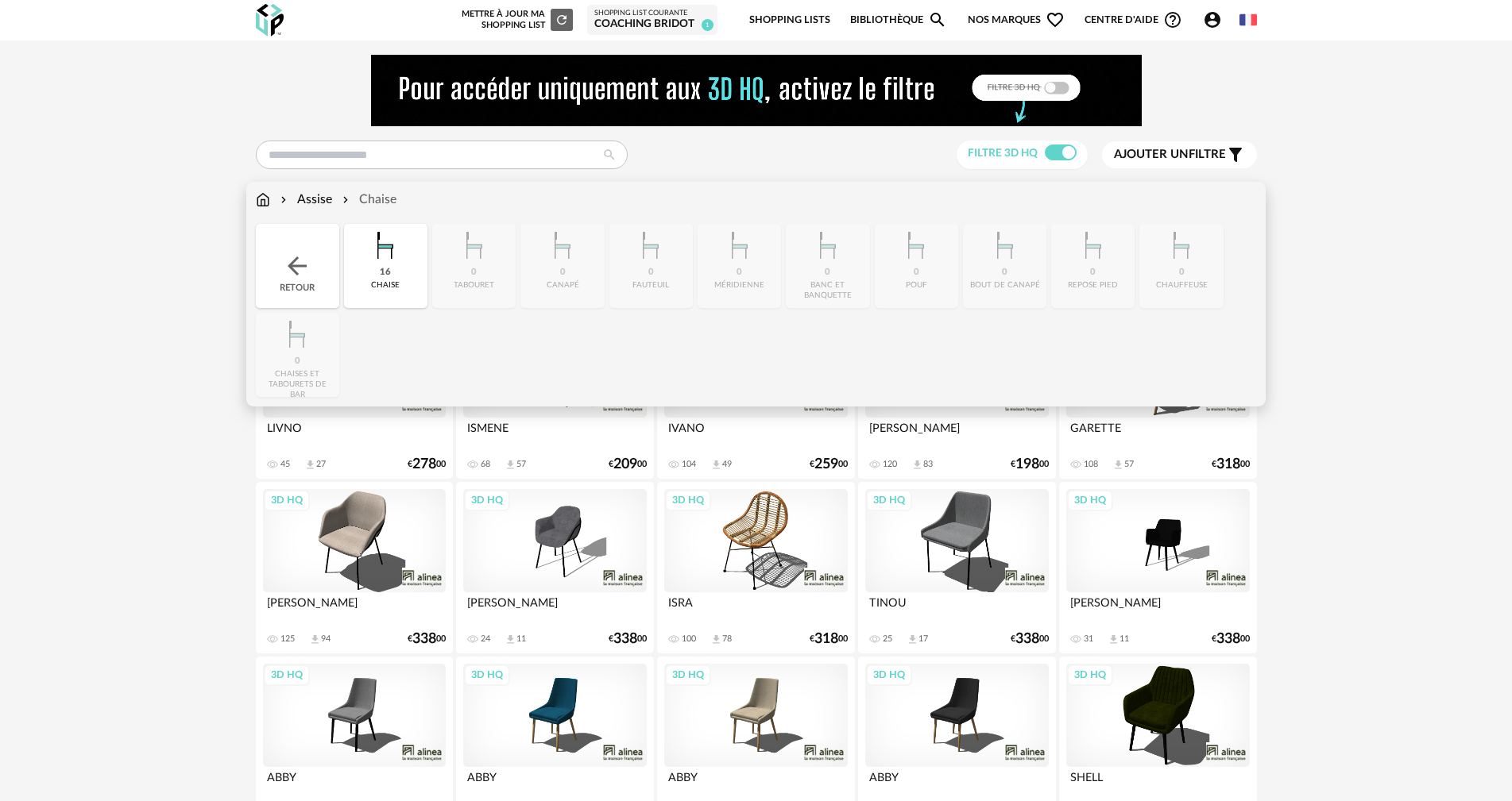
click at [261, 198] on img at bounding box center [262, 199] width 14 height 18
